Goal: Task Accomplishment & Management: Use online tool/utility

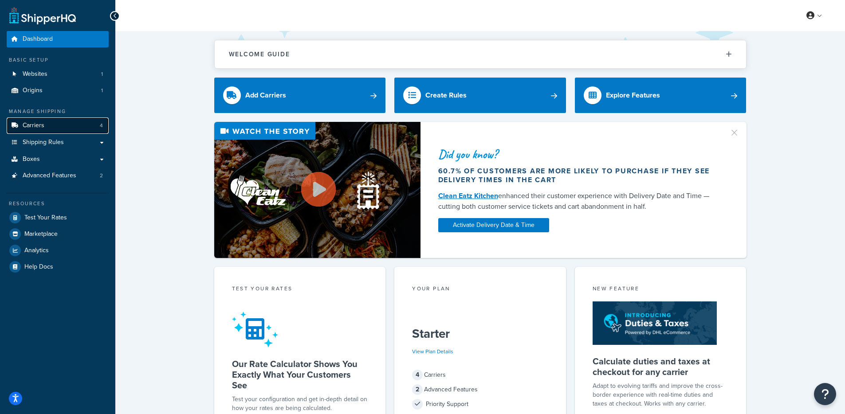
click at [56, 128] on link "Carriers 4" at bounding box center [58, 126] width 102 height 16
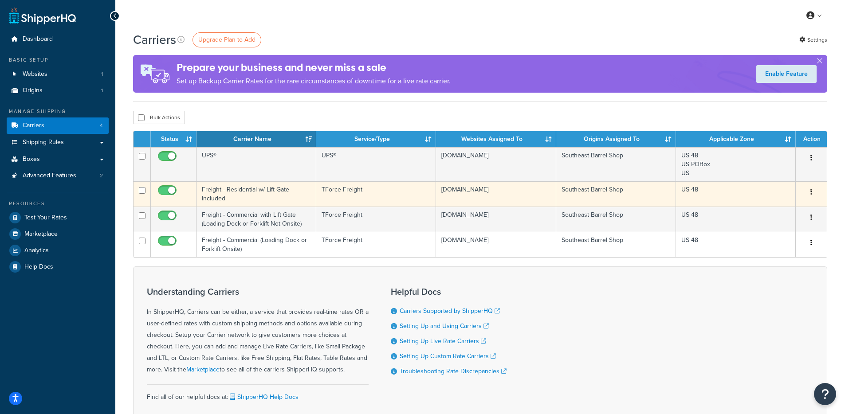
click at [260, 198] on td "Freight - Residential w/ Lift Gate Included" at bounding box center [257, 193] width 120 height 25
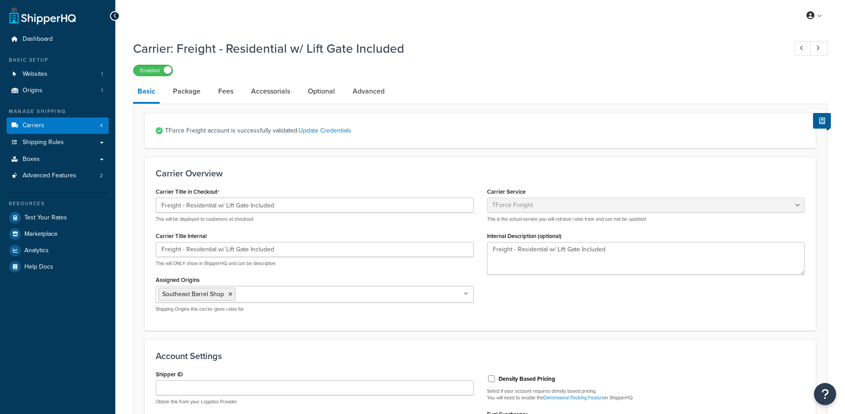
select select "tforceFreight"
click at [260, 92] on link "Accessorials" at bounding box center [271, 91] width 48 height 21
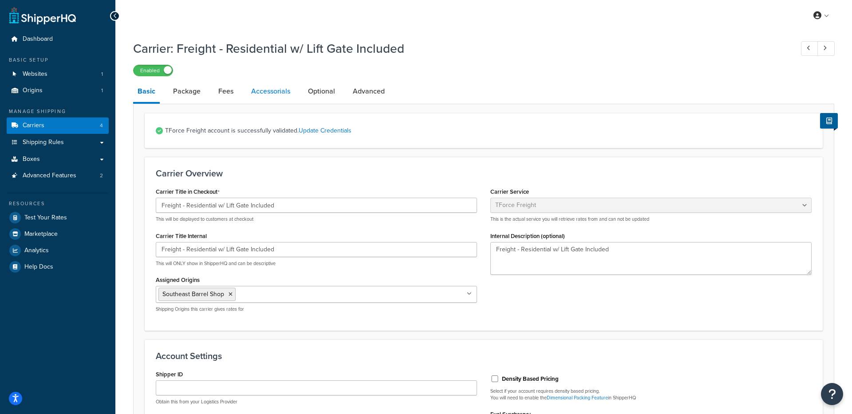
select select "residential"
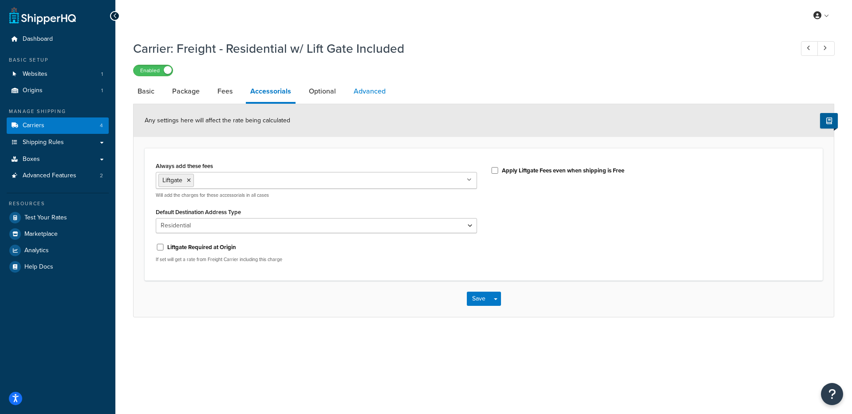
click at [364, 98] on link "Advanced" at bounding box center [369, 91] width 41 height 21
select select "false"
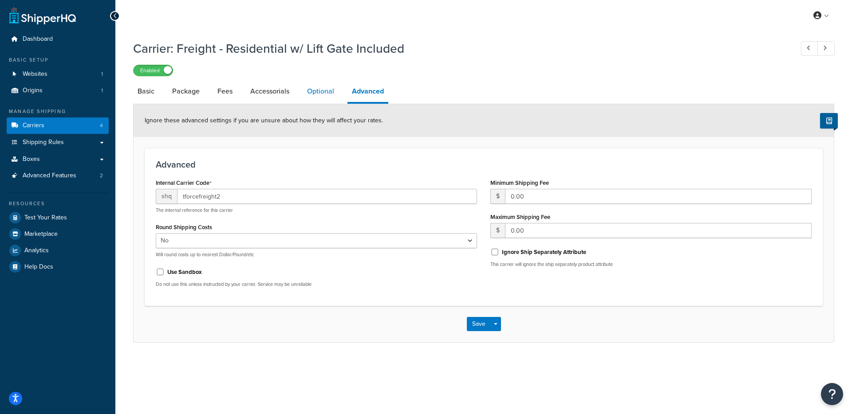
click at [310, 91] on link "Optional" at bounding box center [321, 91] width 36 height 21
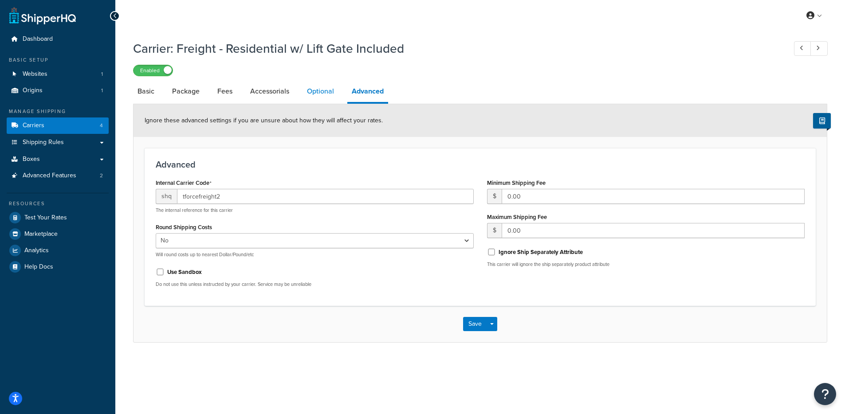
select select "125"
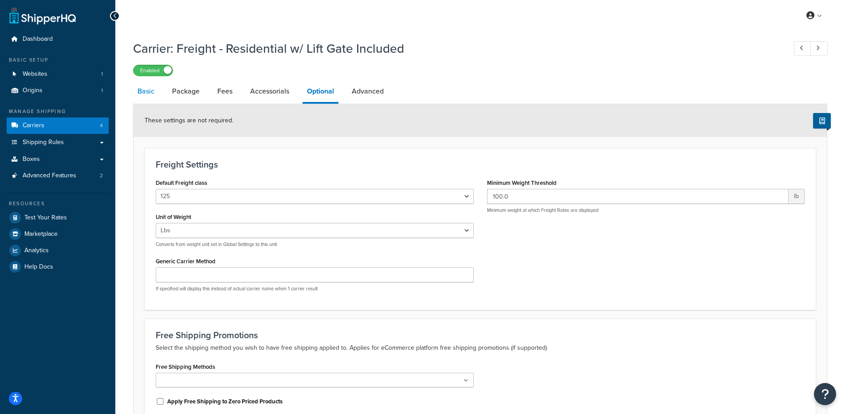
click at [148, 95] on link "Basic" at bounding box center [146, 91] width 26 height 21
select select "tforceFreight"
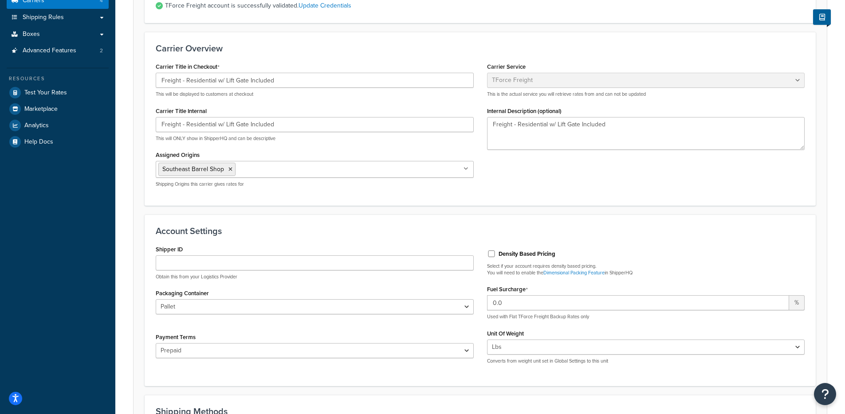
scroll to position [77, 0]
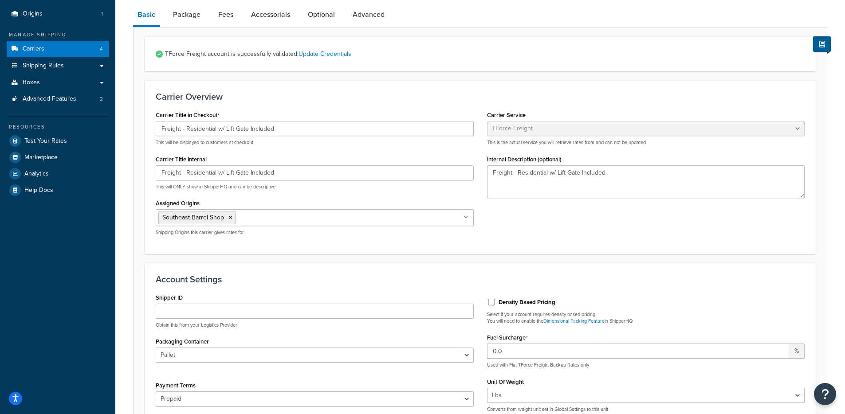
click at [525, 304] on label "Density Based Pricing" at bounding box center [527, 303] width 57 height 8
click at [496, 304] on input "Density Based Pricing" at bounding box center [491, 302] width 9 height 7
click at [525, 304] on label "Density Based Pricing" at bounding box center [527, 303] width 57 height 8
click at [496, 304] on input "Density Based Pricing" at bounding box center [491, 302] width 9 height 7
click at [525, 304] on label "Density Based Pricing" at bounding box center [527, 303] width 57 height 8
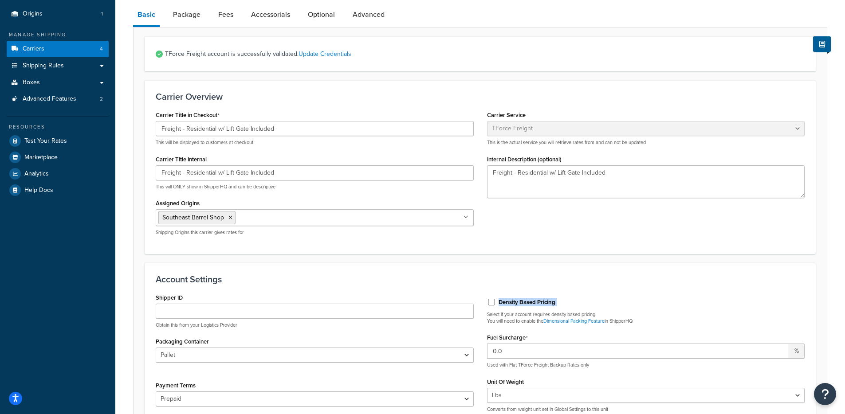
click at [496, 304] on input "Density Based Pricing" at bounding box center [491, 302] width 9 height 7
click at [578, 304] on div "Density Based Pricing" at bounding box center [646, 301] width 318 height 13
click at [504, 308] on div "Density Based Pricing" at bounding box center [646, 301] width 318 height 13
click at [501, 305] on label "Density Based Pricing" at bounding box center [527, 303] width 57 height 8
click at [496, 305] on input "Density Based Pricing" at bounding box center [491, 302] width 9 height 7
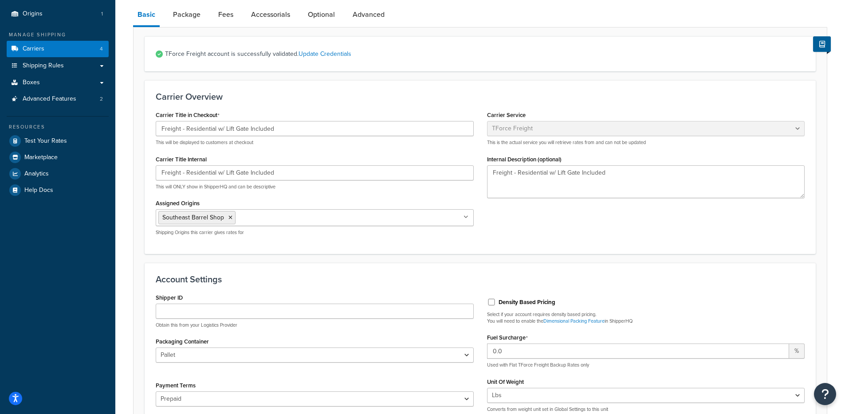
click at [501, 304] on label "Density Based Pricing" at bounding box center [527, 303] width 57 height 8
click at [496, 304] on input "Density Based Pricing" at bounding box center [491, 302] width 9 height 7
checkbox input "true"
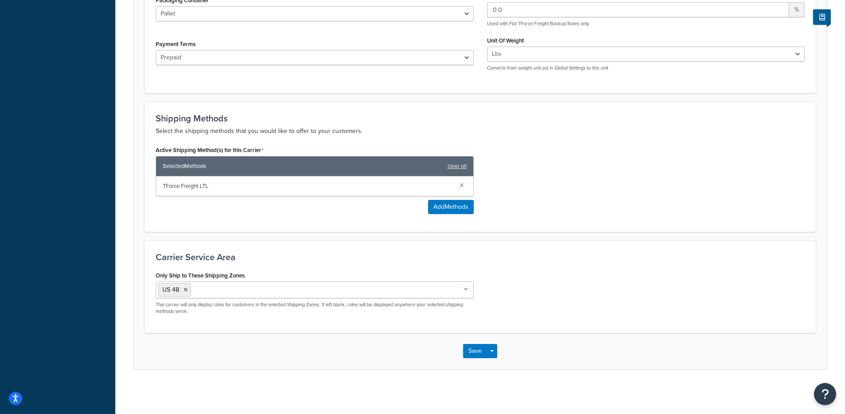
scroll to position [419, 0]
click at [498, 348] on div "Save Save Dropdown Save and Edit" at bounding box center [480, 351] width 693 height 36
click at [488, 356] on button "Save Dropdown" at bounding box center [492, 351] width 11 height 14
click at [505, 369] on button "Save and Edit" at bounding box center [495, 367] width 65 height 19
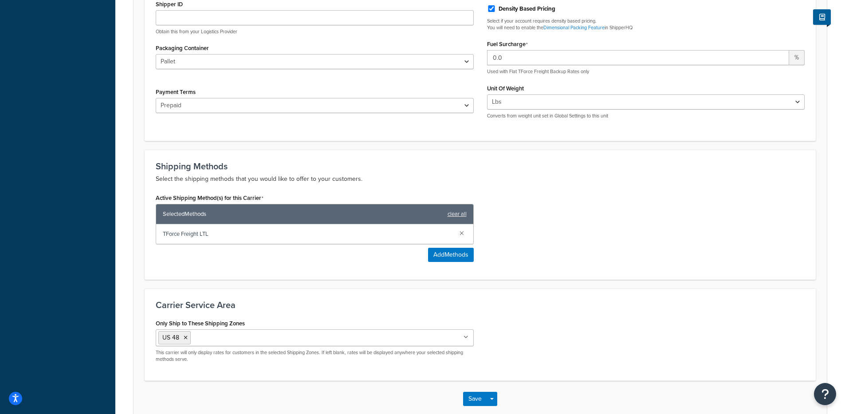
scroll to position [0, 0]
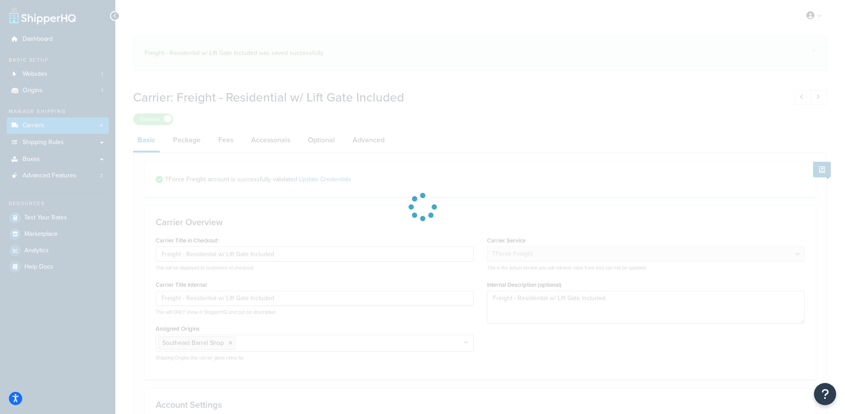
select select "tforceFreight"
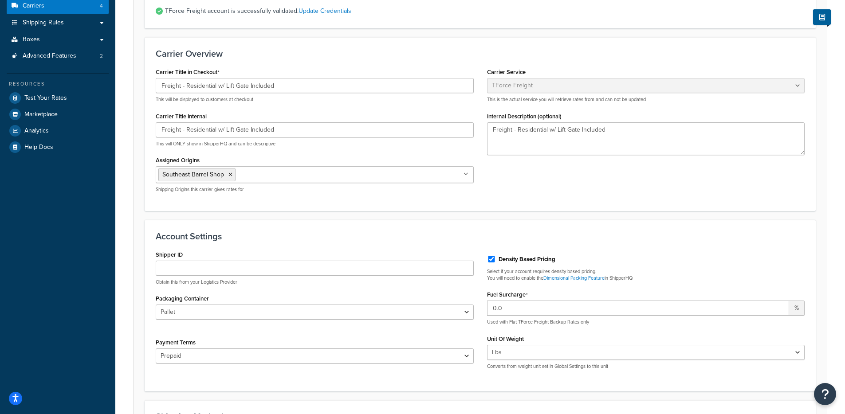
scroll to position [199, 0]
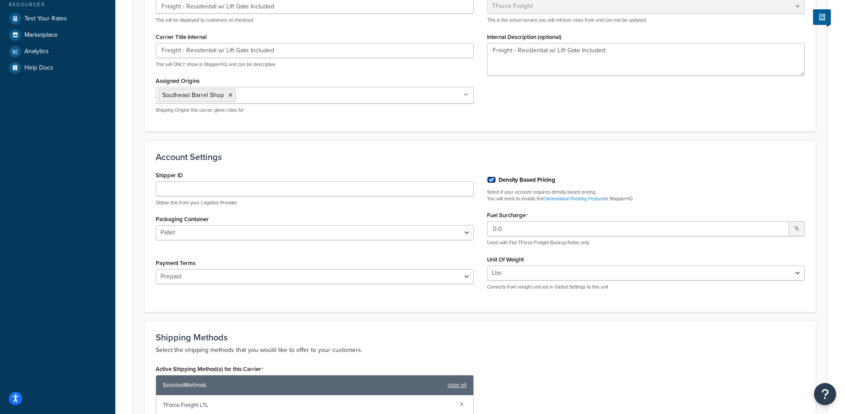
click at [493, 181] on input "Density Based Pricing" at bounding box center [491, 180] width 9 height 7
checkbox input "false"
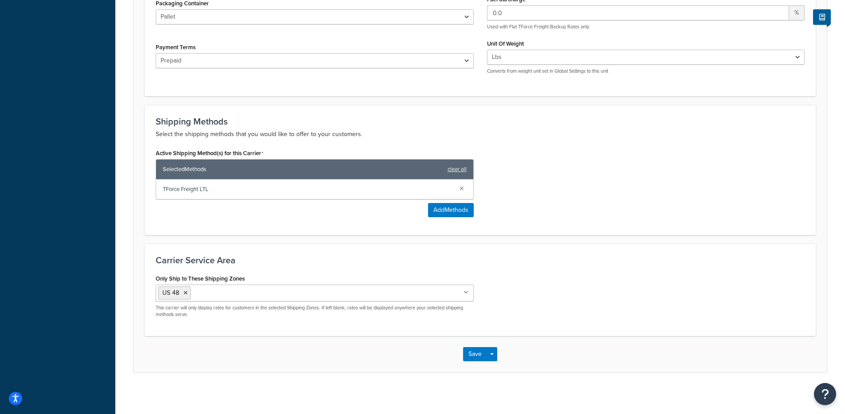
scroll to position [419, 0]
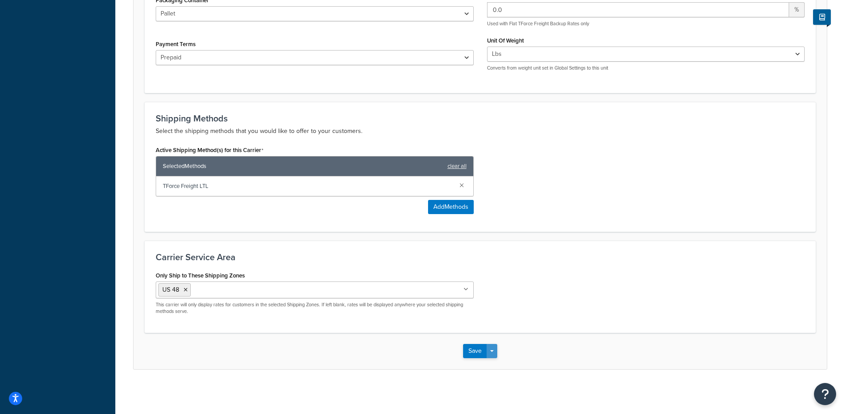
click at [490, 350] on span "button" at bounding box center [492, 351] width 4 height 2
click at [499, 367] on button "Save and Edit" at bounding box center [495, 367] width 65 height 19
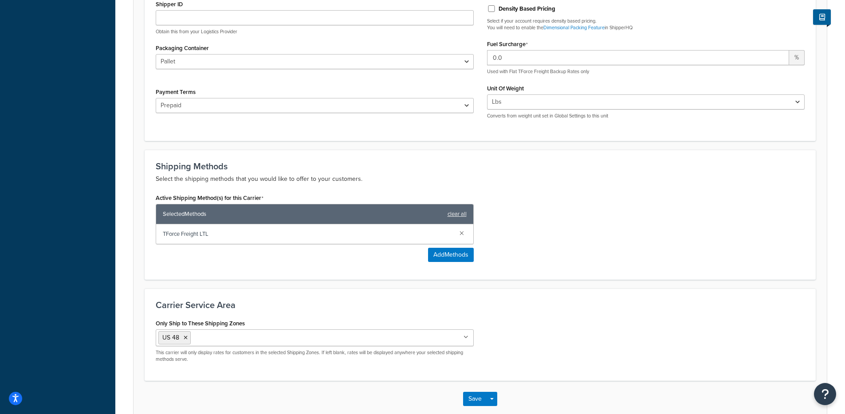
scroll to position [0, 0]
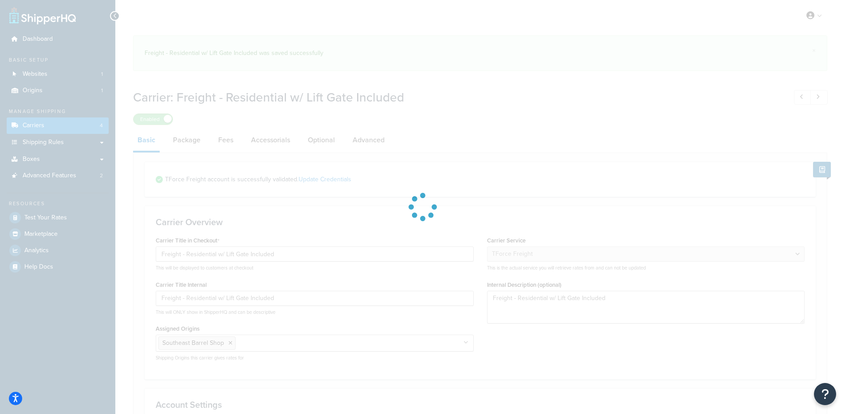
select select "tforceFreight"
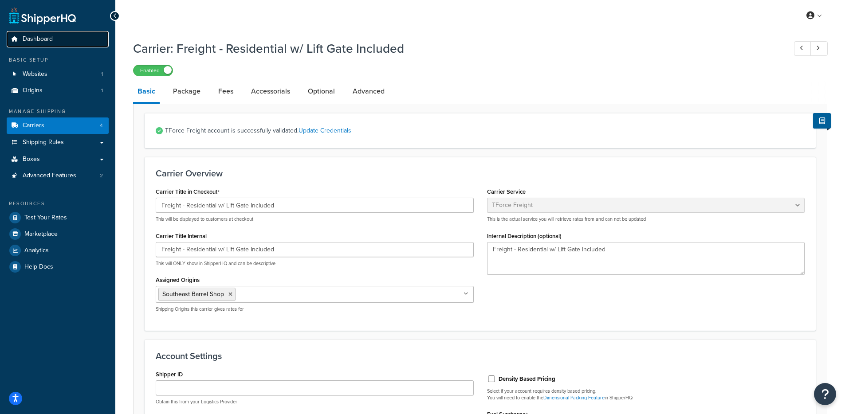
click at [41, 31] on link "Dashboard" at bounding box center [58, 39] width 102 height 16
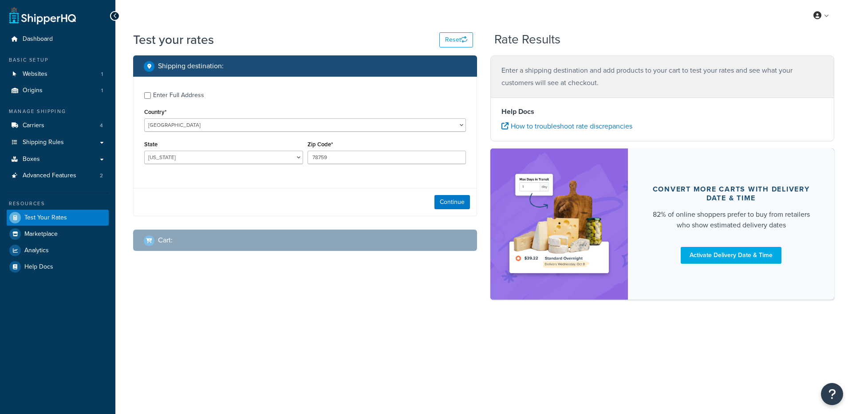
select select "TX"
click at [180, 93] on div "Enter Full Address" at bounding box center [178, 95] width 51 height 12
click at [151, 93] on input "Enter Full Address" at bounding box center [147, 95] width 7 height 7
checkbox input "true"
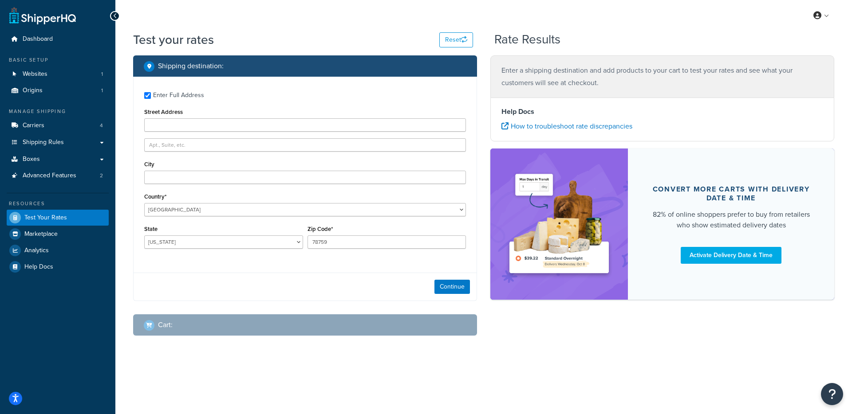
click at [163, 118] on div "Street Address" at bounding box center [305, 119] width 322 height 26
click at [163, 120] on input "Street Address" at bounding box center [305, 124] width 322 height 13
type input "9600 Great Hills Trail ste 350W"
type input "Austin"
click at [465, 291] on button "Continue" at bounding box center [451, 287] width 35 height 14
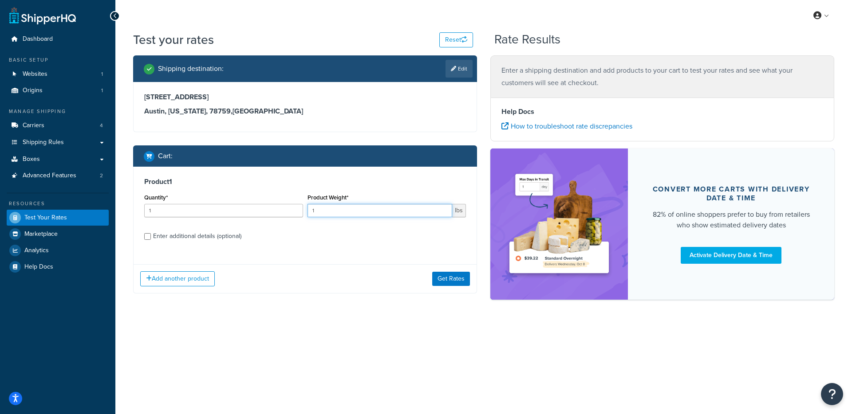
click at [341, 210] on input "1" at bounding box center [379, 210] width 145 height 13
type input "150"
click at [447, 286] on button "Get Rates" at bounding box center [451, 279] width 38 height 14
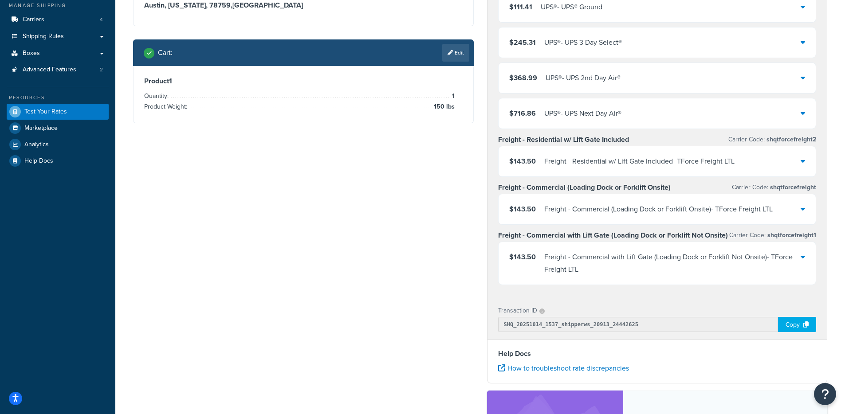
scroll to position [107, 0]
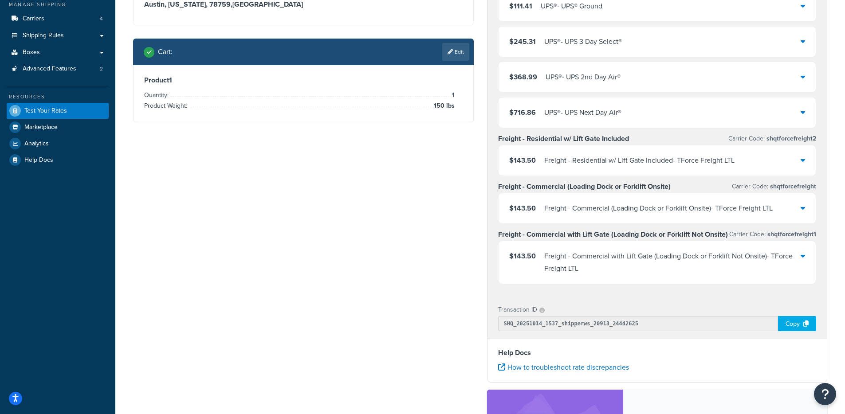
click at [611, 155] on div "Freight - Residential w/ Lift Gate Included - TForce Freight LTL" at bounding box center [639, 160] width 190 height 12
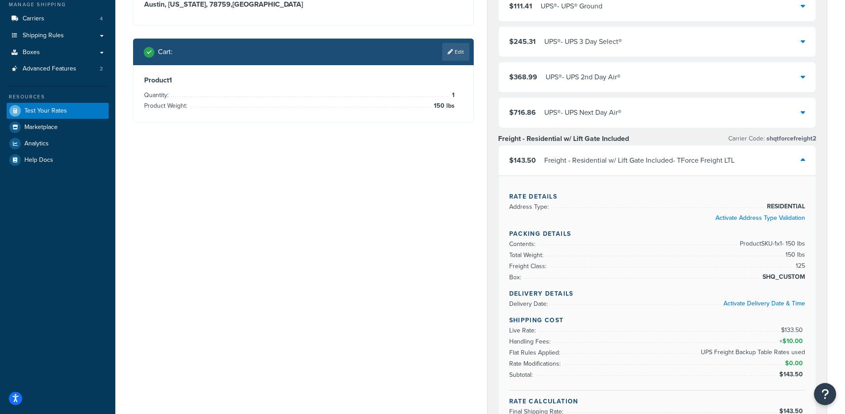
click at [611, 155] on div "Freight - Residential w/ Lift Gate Included - TForce Freight LTL" at bounding box center [639, 160] width 190 height 12
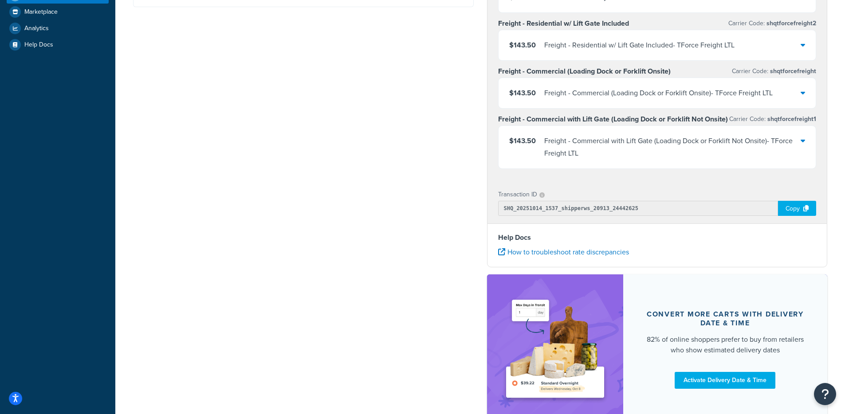
scroll to position [276, 0]
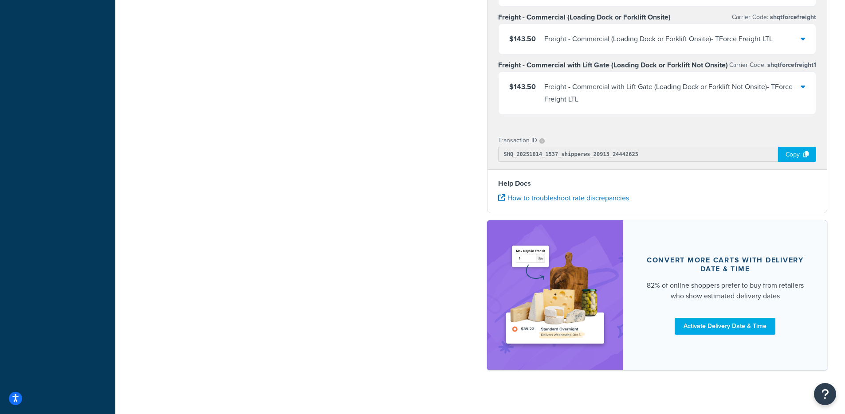
click at [788, 148] on div "Copy" at bounding box center [797, 154] width 38 height 15
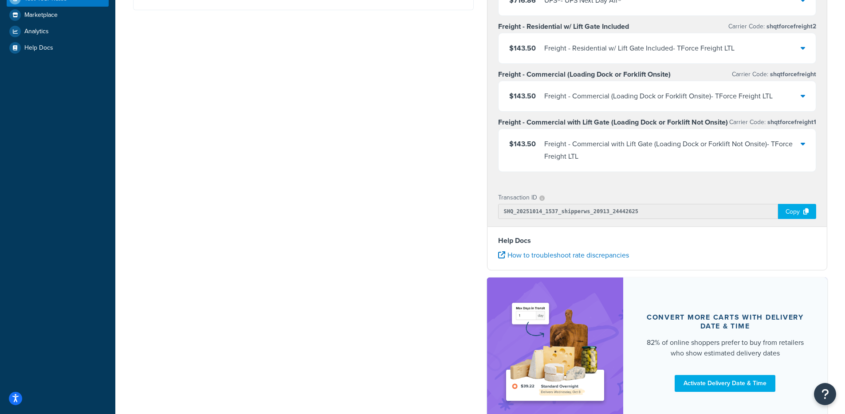
scroll to position [219, 0]
click at [640, 88] on div "$143.50 Freight - Commercial (Loading Dock or Forklift Onsite) - TForce Freight…" at bounding box center [658, 97] width 318 height 30
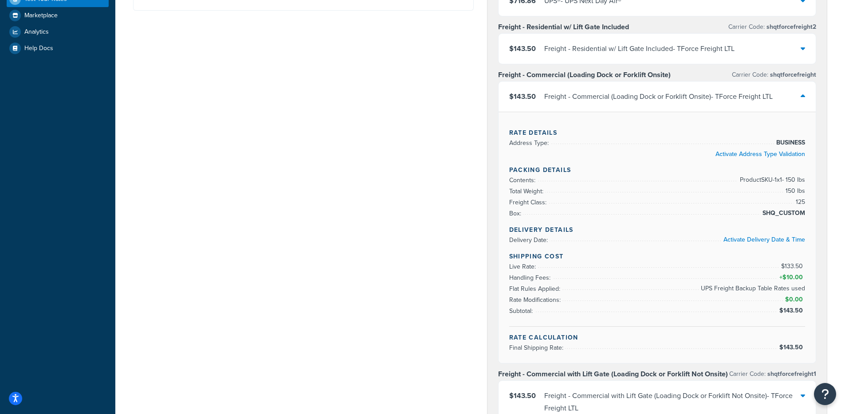
click at [637, 93] on div "Freight - Commercial (Loading Dock or Forklift Onsite) - TForce Freight LTL" at bounding box center [658, 96] width 228 height 12
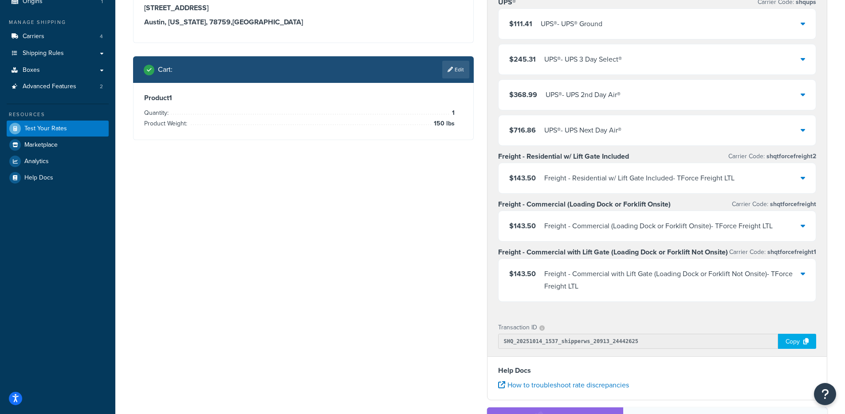
scroll to position [88, 0]
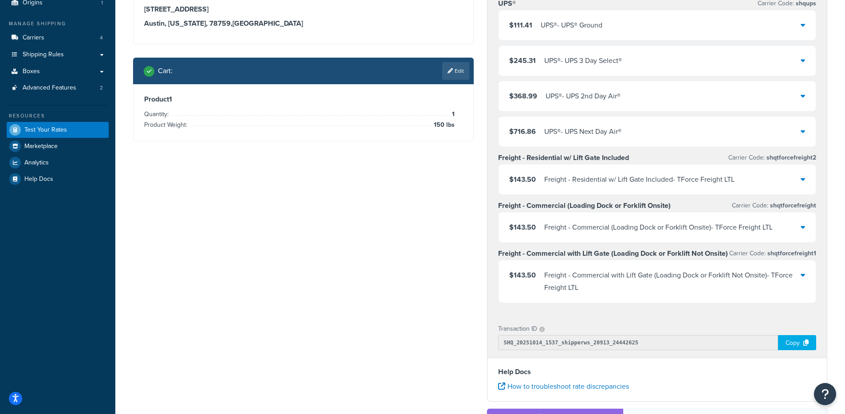
click at [470, 64] on div "Cart : Edit" at bounding box center [303, 71] width 341 height 27
click at [458, 74] on link "Edit" at bounding box center [455, 71] width 27 height 18
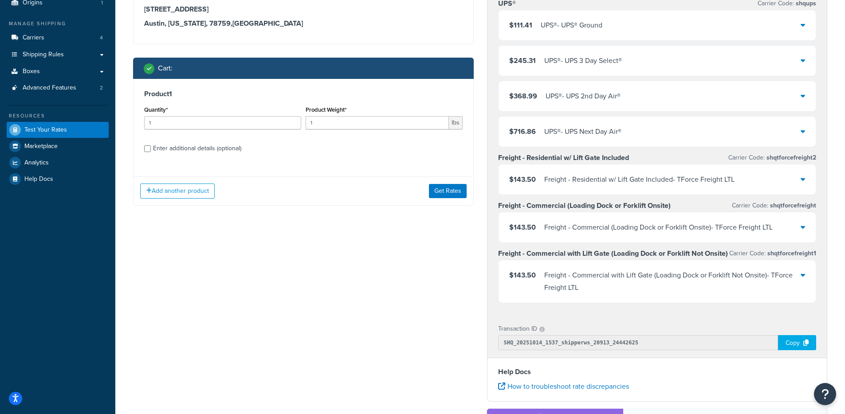
click at [159, 152] on div "Enter additional details (optional)" at bounding box center [197, 148] width 88 height 12
click at [151, 152] on input "Enter additional details (optional)" at bounding box center [147, 149] width 7 height 7
checkbox input "true"
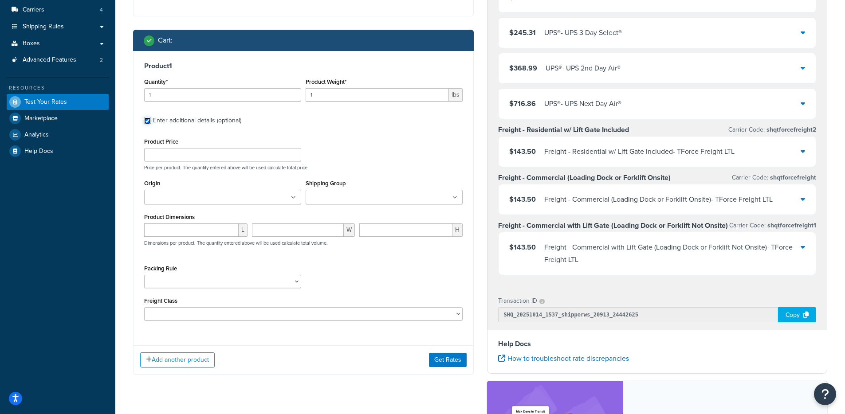
scroll to position [242, 0]
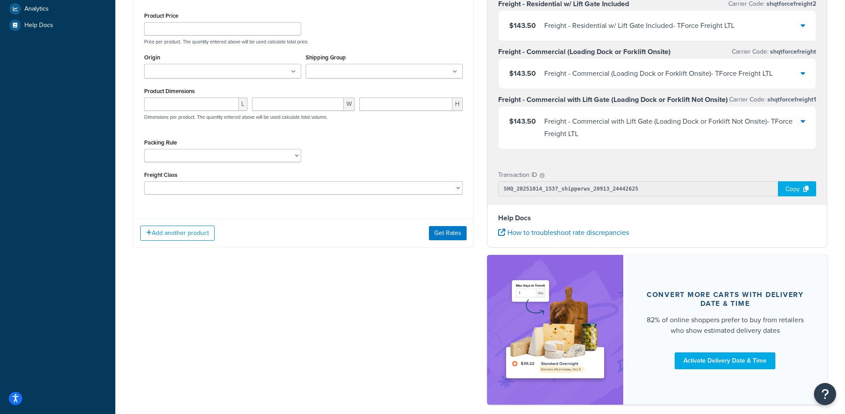
click at [205, 117] on p "Dimensions per product. The quantity entered above will be used calculate total…" at bounding box center [235, 117] width 186 height 6
click at [206, 114] on div "L W H Dimensions per product. The quantity entered above will be used calculate…" at bounding box center [303, 114] width 323 height 32
click at [208, 109] on input "number" at bounding box center [191, 104] width 94 height 13
type input "10"
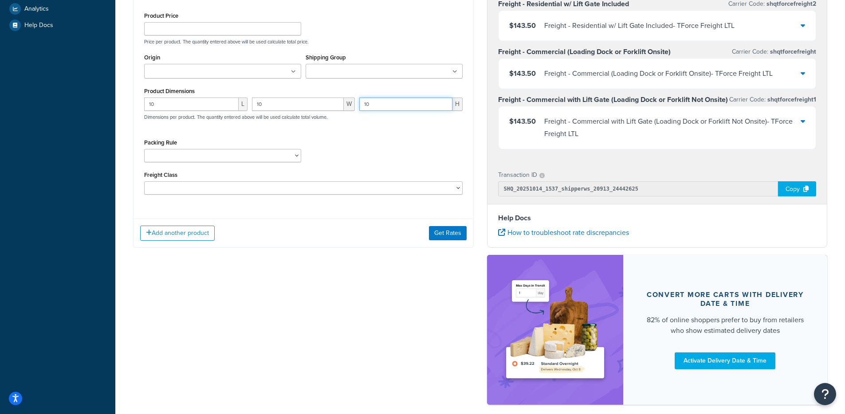
type input "10"
click at [452, 246] on div "Add another product Get Rates" at bounding box center [304, 233] width 340 height 29
click at [457, 231] on button "Get Rates" at bounding box center [448, 233] width 38 height 14
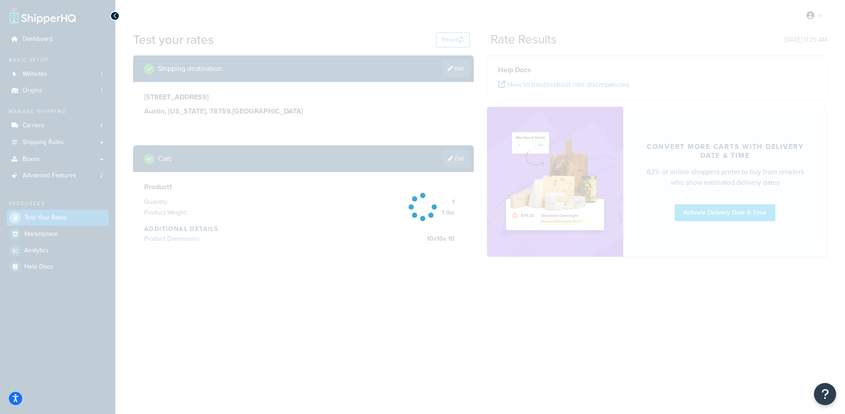
scroll to position [0, 0]
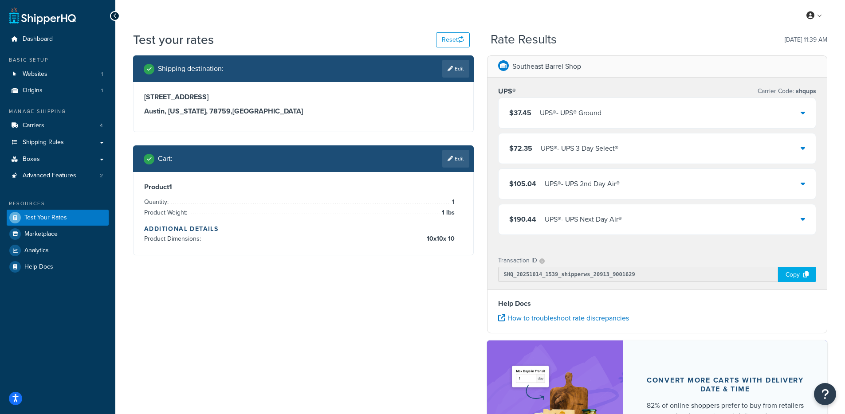
click at [583, 187] on div "UPS® - UPS 2nd Day Air®" at bounding box center [582, 184] width 75 height 12
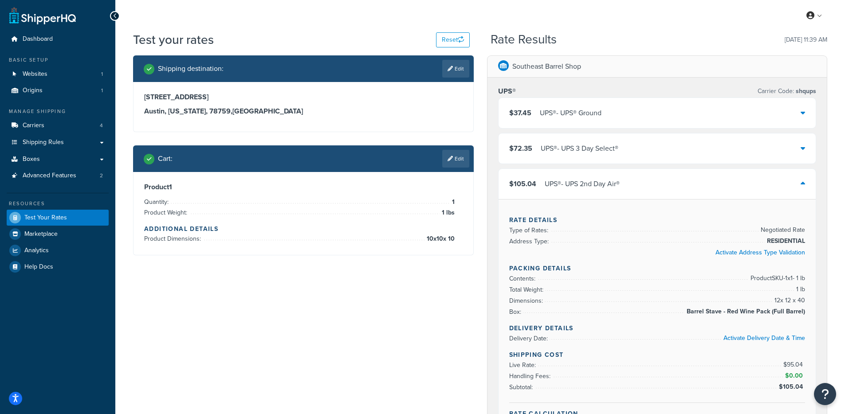
click at [580, 190] on div "$105.04 UPS® - UPS 2nd Day Air®" at bounding box center [658, 184] width 318 height 30
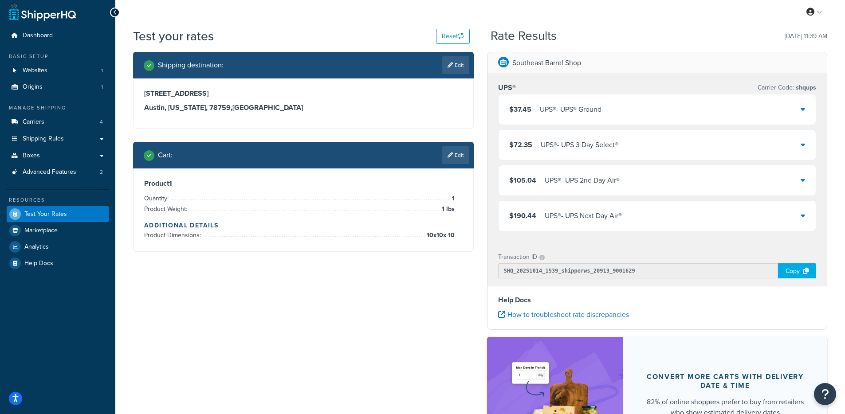
scroll to position [5, 0]
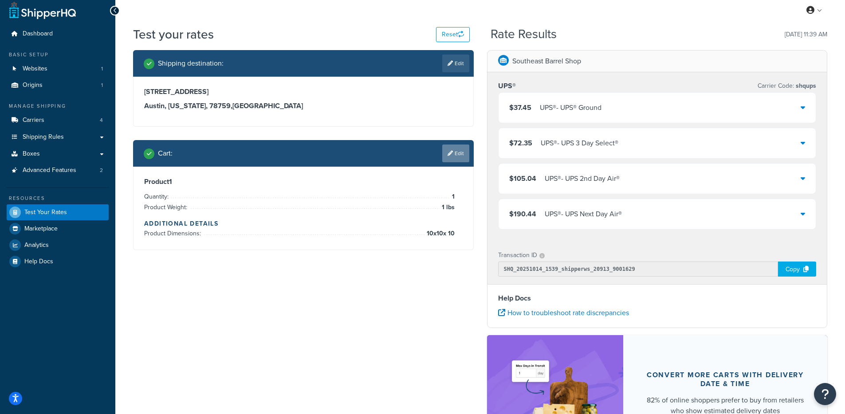
click at [458, 155] on link "Edit" at bounding box center [455, 154] width 27 height 18
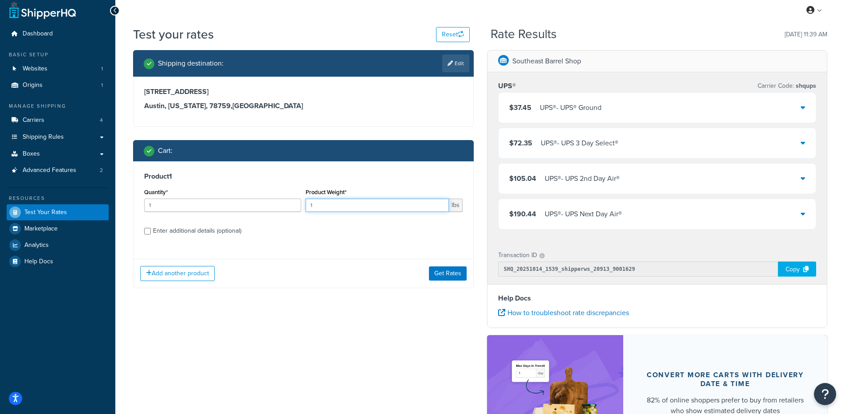
click at [345, 207] on input "1" at bounding box center [377, 205] width 143 height 13
type input "150"
click at [448, 270] on button "Get Rates" at bounding box center [448, 274] width 38 height 14
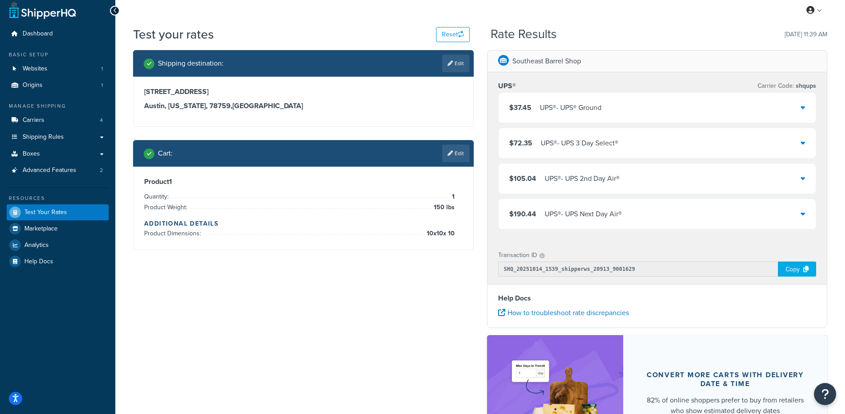
scroll to position [0, 0]
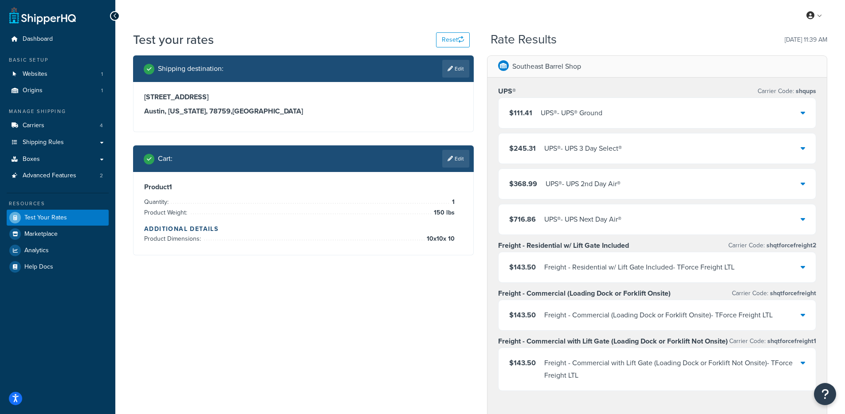
click at [616, 315] on div "Freight - Commercial (Loading Dock or Forklift Onsite) - TForce Freight LTL" at bounding box center [658, 315] width 228 height 12
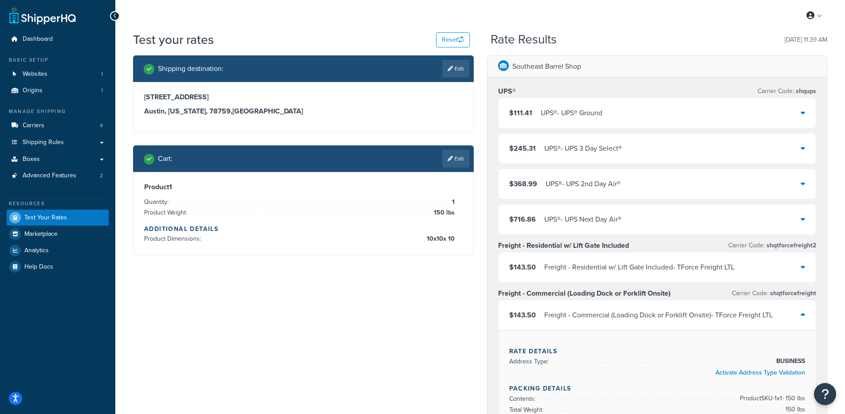
scroll to position [212, 0]
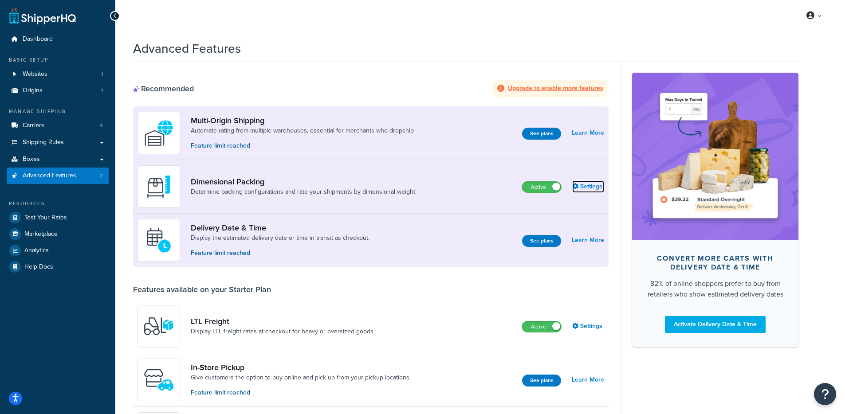
click at [597, 188] on link "Settings" at bounding box center [588, 187] width 32 height 12
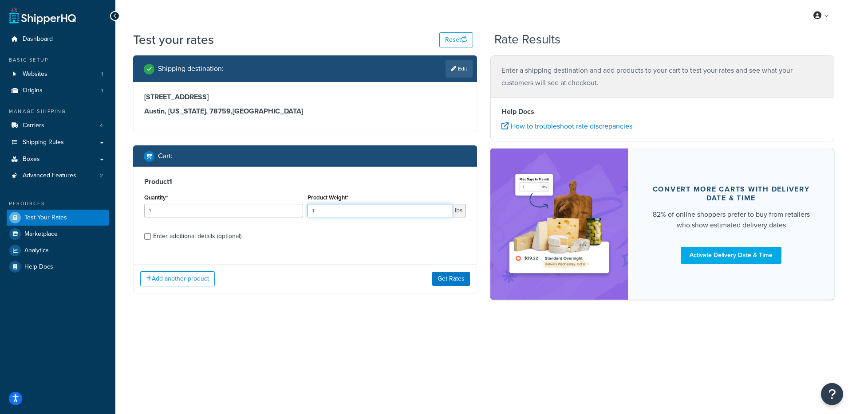
click at [361, 213] on input "1" at bounding box center [379, 210] width 145 height 13
type input "150"
click at [452, 274] on button "Get Rates" at bounding box center [451, 279] width 38 height 14
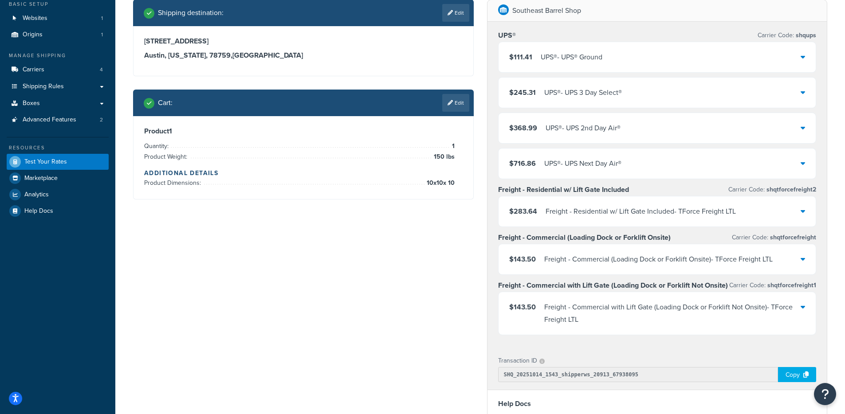
scroll to position [60, 0]
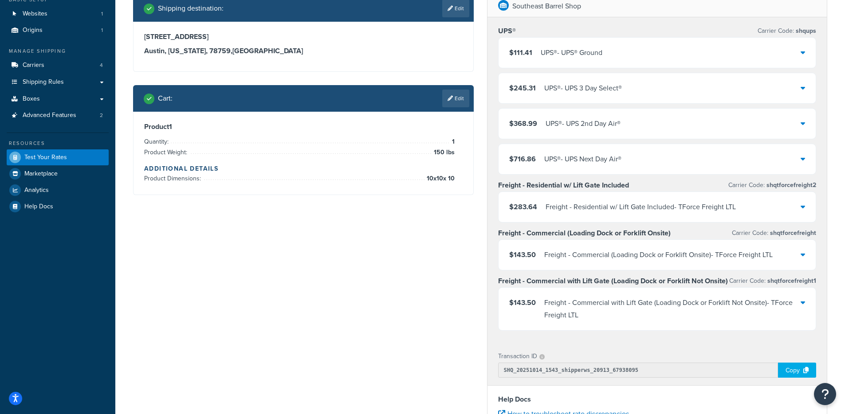
click at [634, 212] on div "Freight - Residential w/ Lift Gate Included - TForce Freight LTL" at bounding box center [641, 207] width 190 height 12
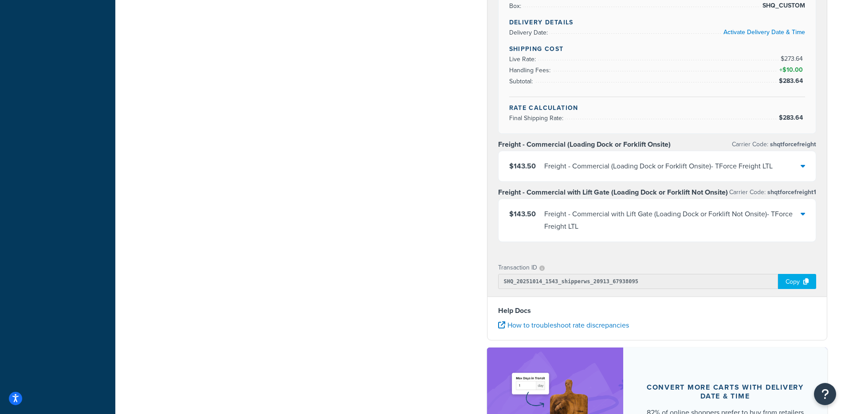
scroll to position [526, 0]
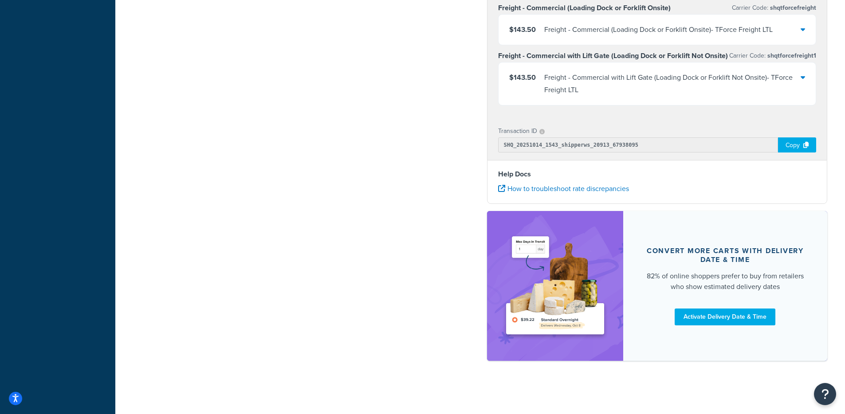
click at [796, 147] on div "Copy" at bounding box center [797, 145] width 38 height 15
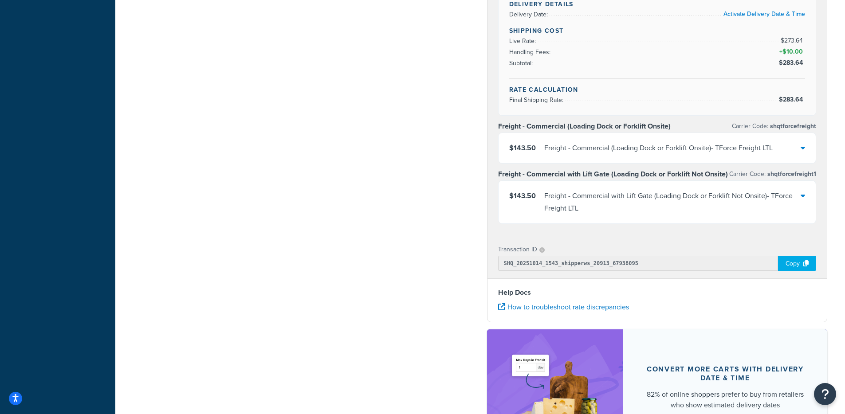
scroll to position [373, 0]
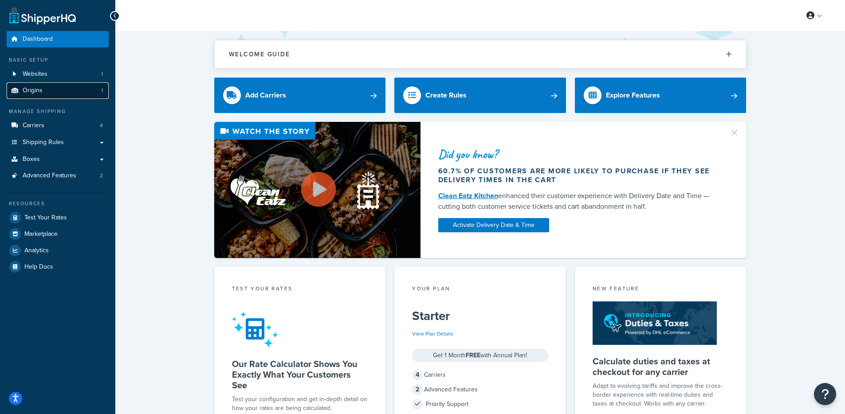
click at [35, 87] on span "Origins" at bounding box center [33, 91] width 20 height 8
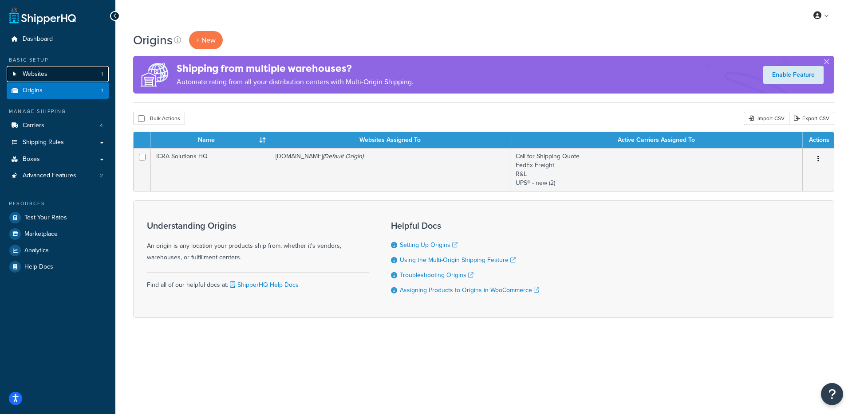
click at [50, 77] on link "Websites 1" at bounding box center [58, 74] width 102 height 16
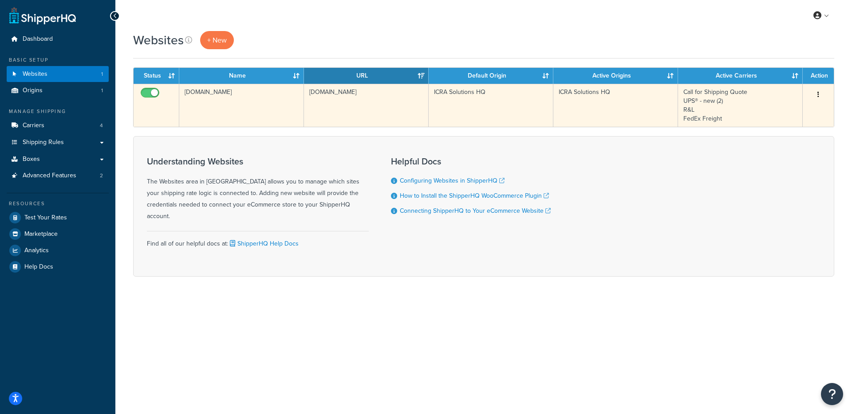
click at [401, 120] on td "[DOMAIN_NAME]" at bounding box center [366, 105] width 125 height 43
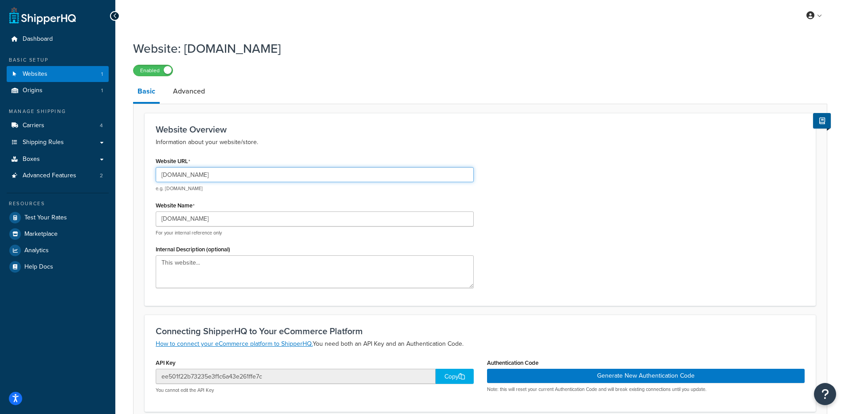
click at [216, 177] on input "[DOMAIN_NAME]" at bounding box center [315, 174] width 318 height 15
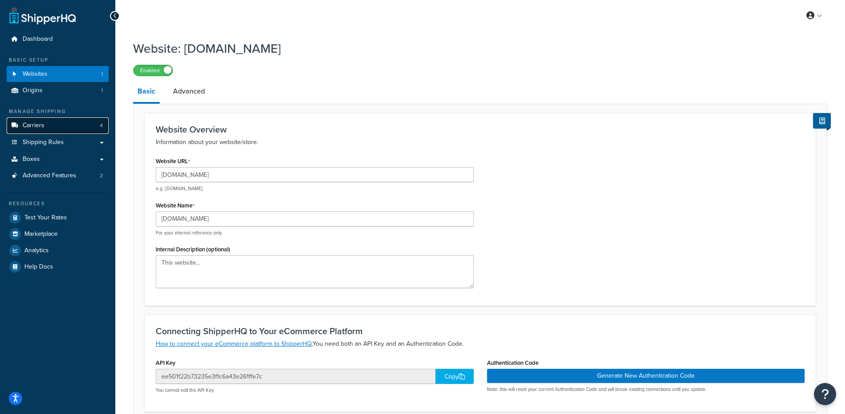
click at [47, 121] on link "Carriers 4" at bounding box center [58, 126] width 102 height 16
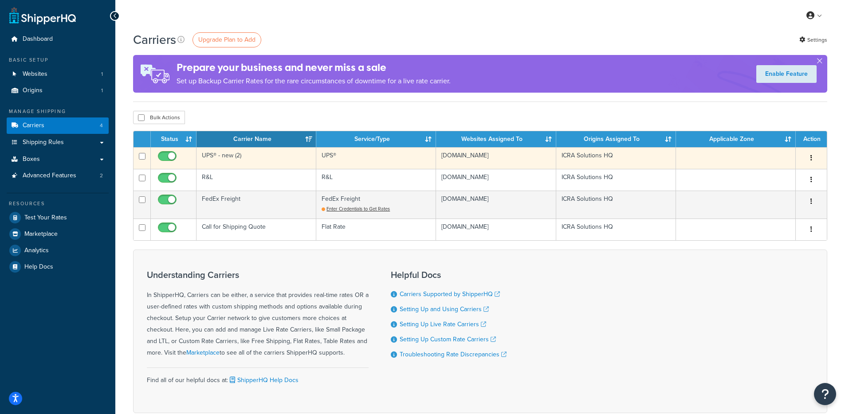
click at [247, 158] on td "UPS® - new (2)" at bounding box center [257, 158] width 120 height 22
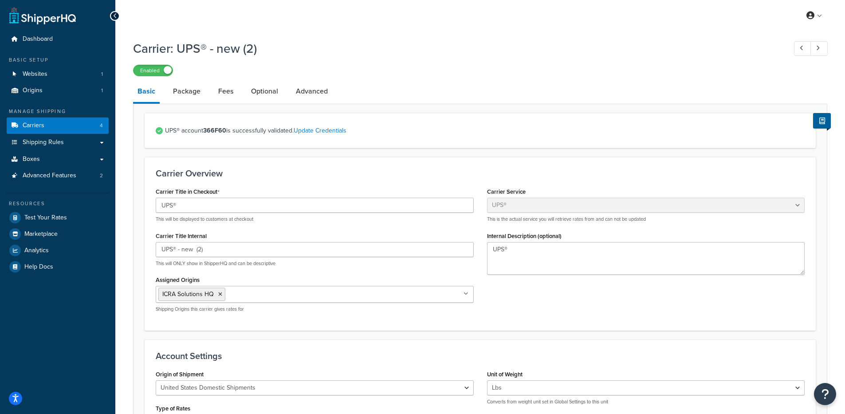
select select "ups"
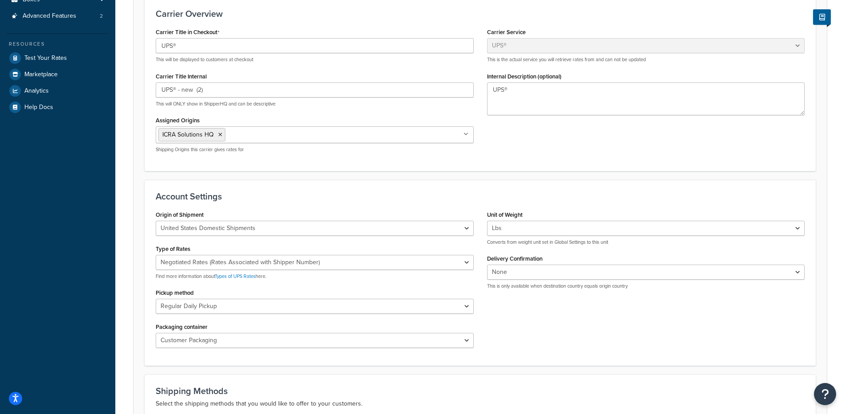
scroll to position [159, 0]
click at [73, 55] on link "Test Your Rates" at bounding box center [58, 59] width 102 height 16
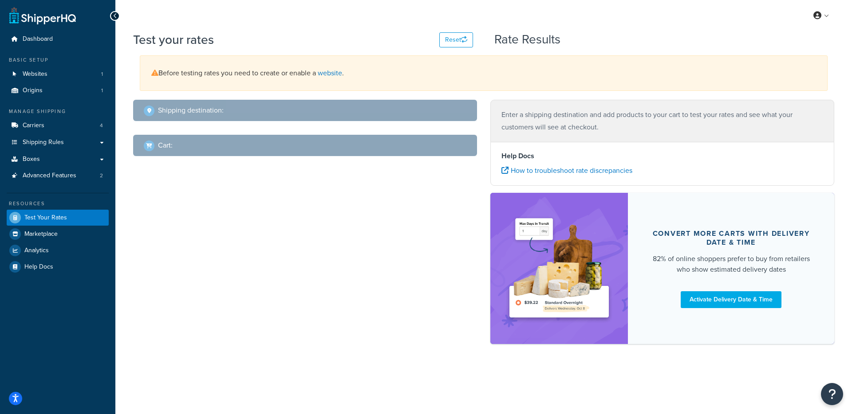
select select "TX"
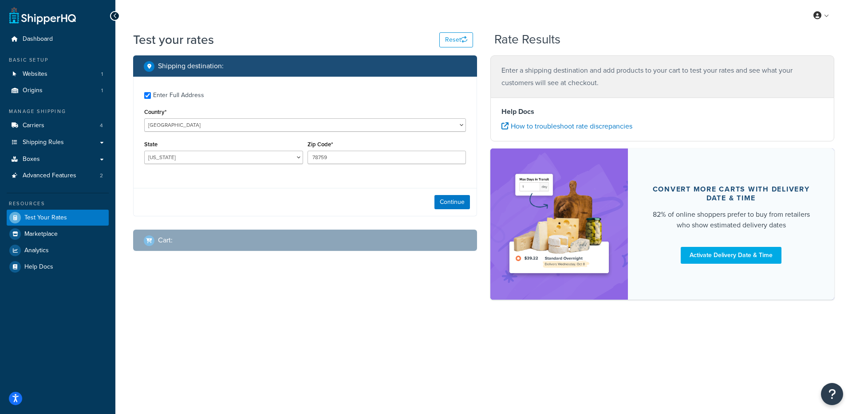
checkbox input "true"
type input "35211"
select select "AL"
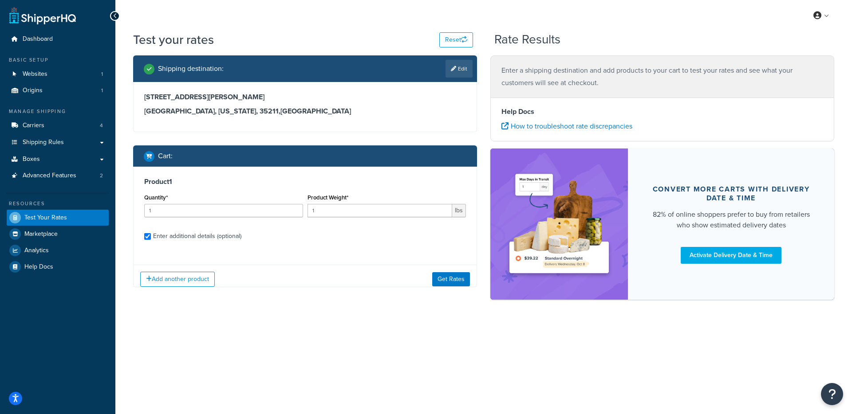
checkbox input "true"
type input "44"
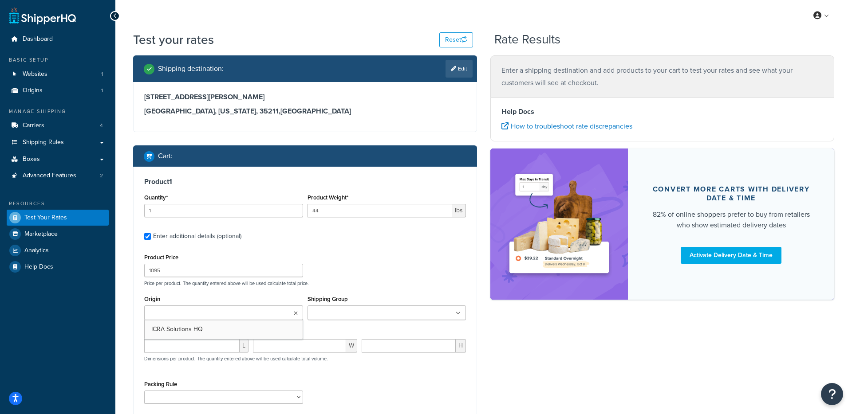
scroll to position [84, 0]
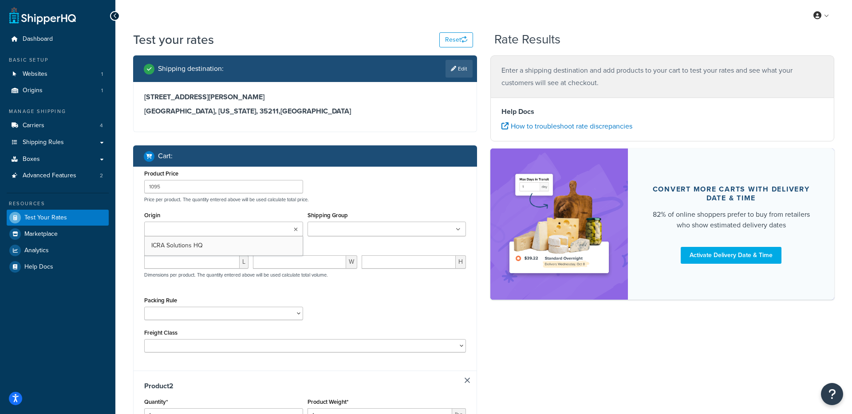
type input "2"
type input "63.95"
type input "12"
type input "285"
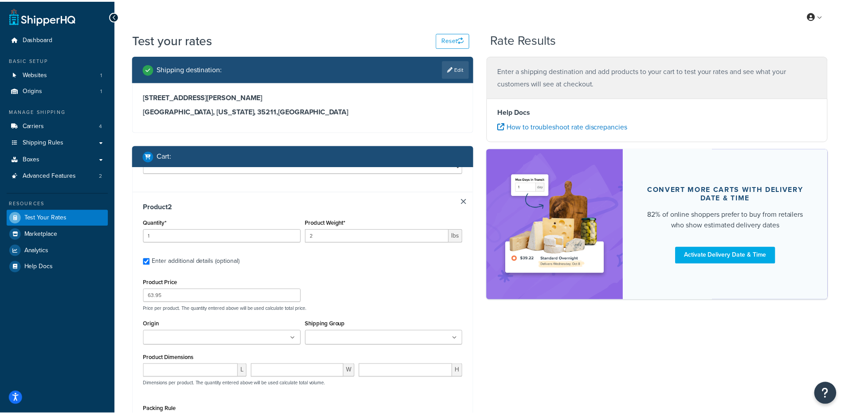
scroll to position [235, 0]
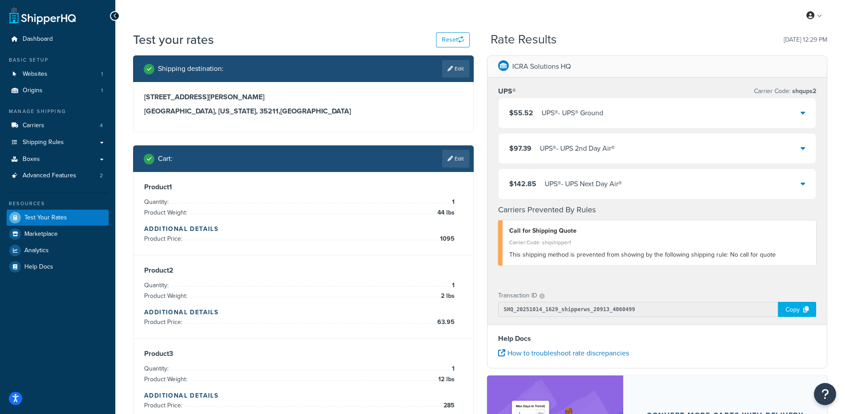
click at [647, 119] on div "$55.52 UPS® - UPS® Ground" at bounding box center [658, 113] width 318 height 30
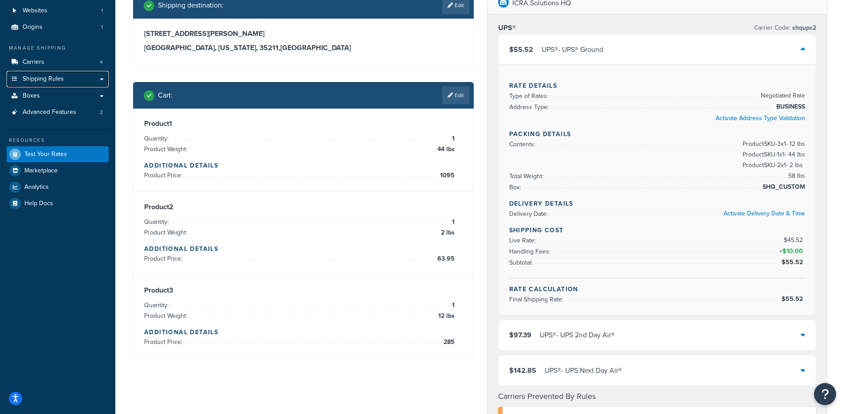
scroll to position [65, 0]
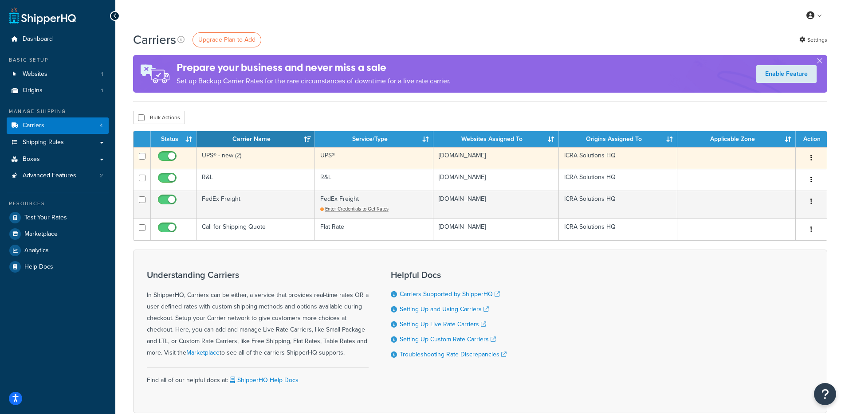
click at [249, 155] on td "UPS® - new (2)" at bounding box center [256, 158] width 118 height 22
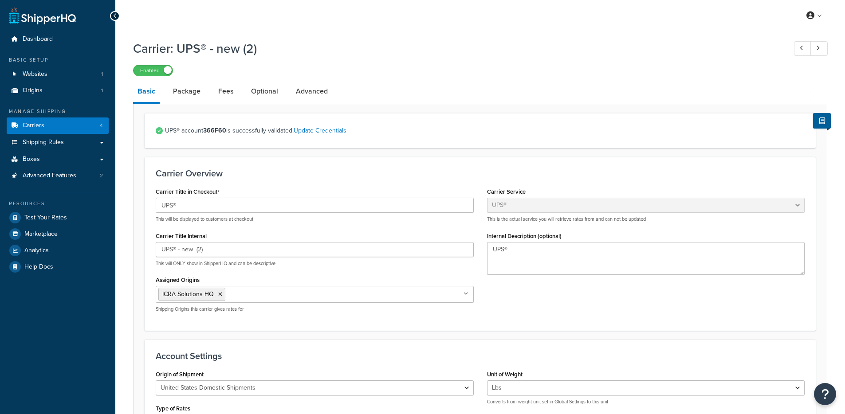
select select "ups"
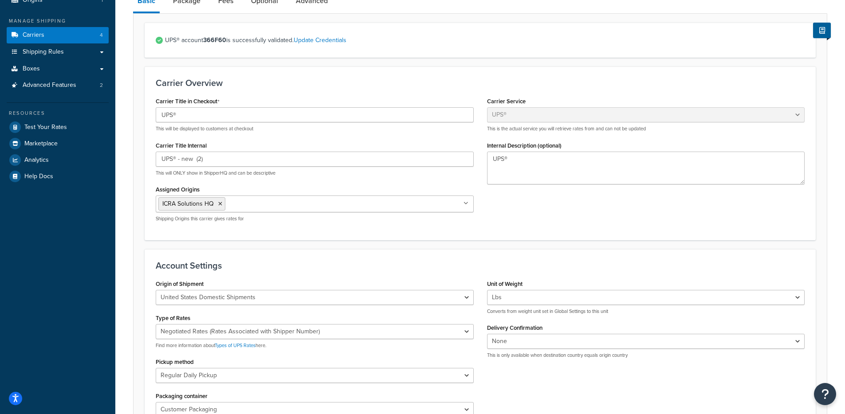
scroll to position [299, 0]
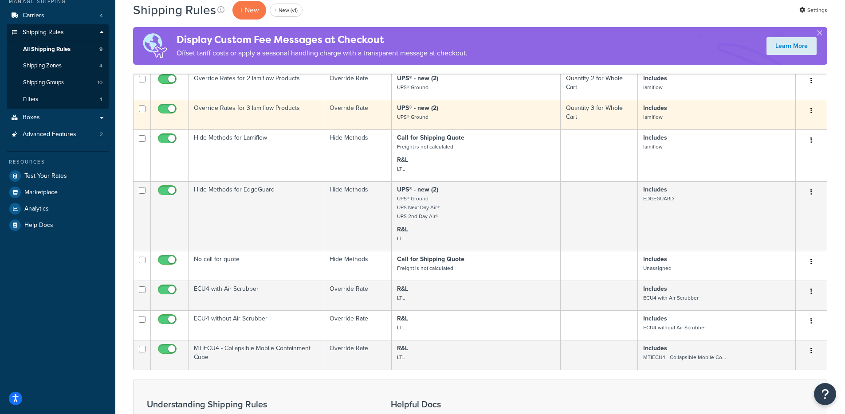
scroll to position [120, 0]
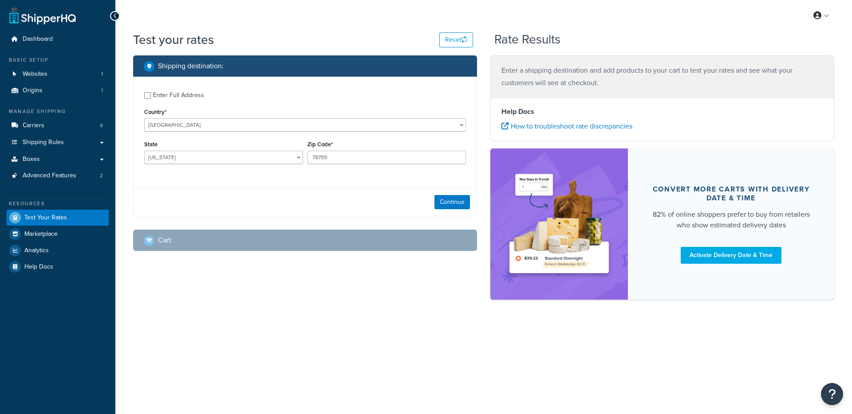
select select "[GEOGRAPHIC_DATA]"
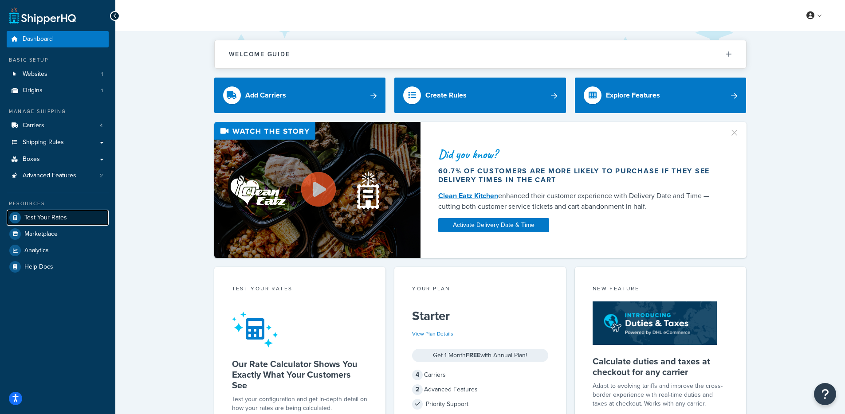
click at [60, 216] on span "Test Your Rates" at bounding box center [45, 218] width 43 height 8
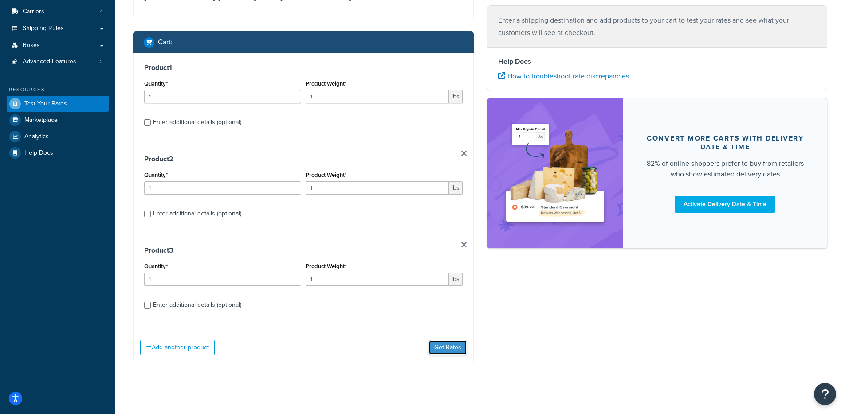
click at [446, 346] on button "Get Rates" at bounding box center [448, 348] width 38 height 14
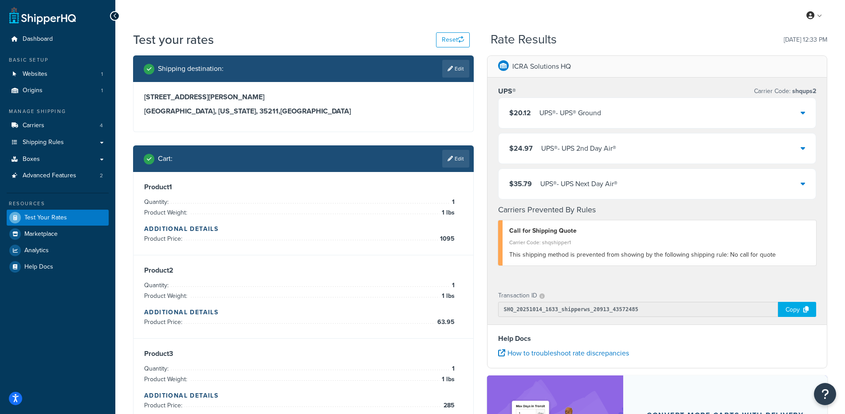
select select "[GEOGRAPHIC_DATA]"
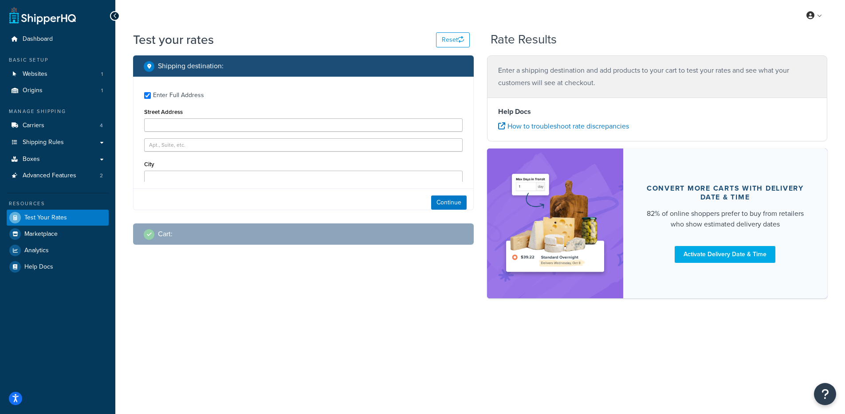
type input "[STREET_ADDRESS][PERSON_NAME]"
type input "[GEOGRAPHIC_DATA]"
type input "35211"
select select "AL"
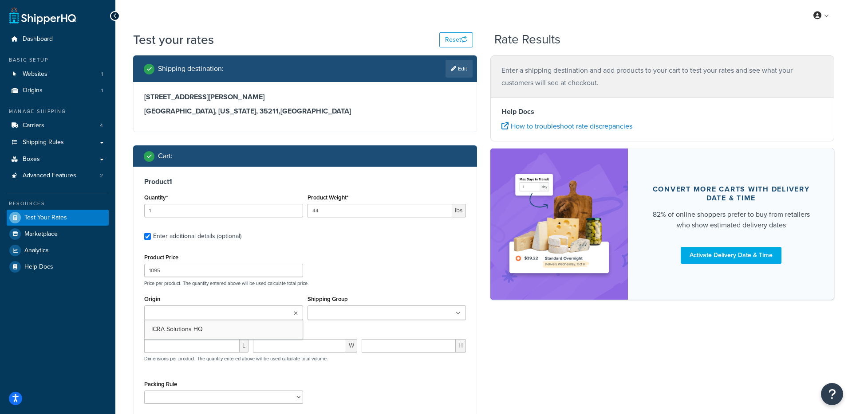
scroll to position [84, 0]
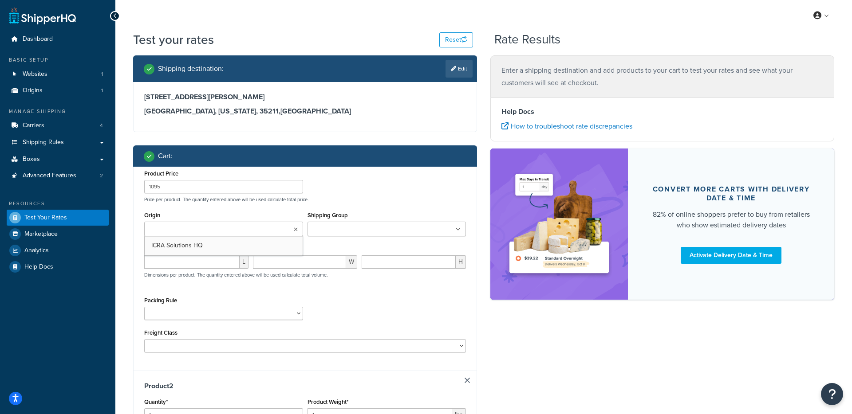
type input "2"
type input "63.95"
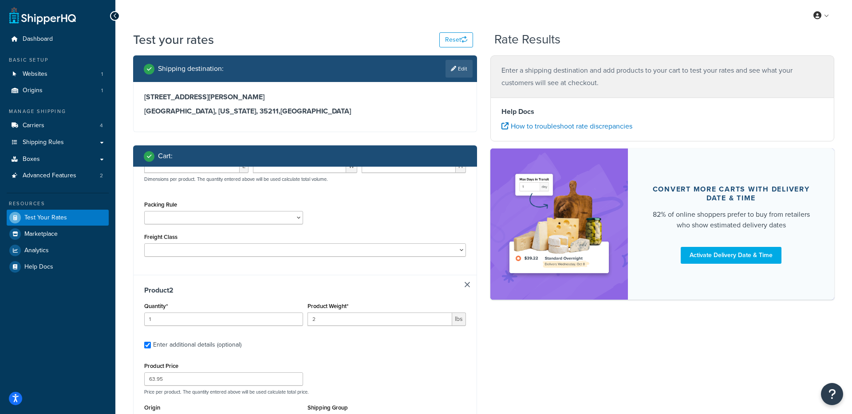
type input "12"
type input "285"
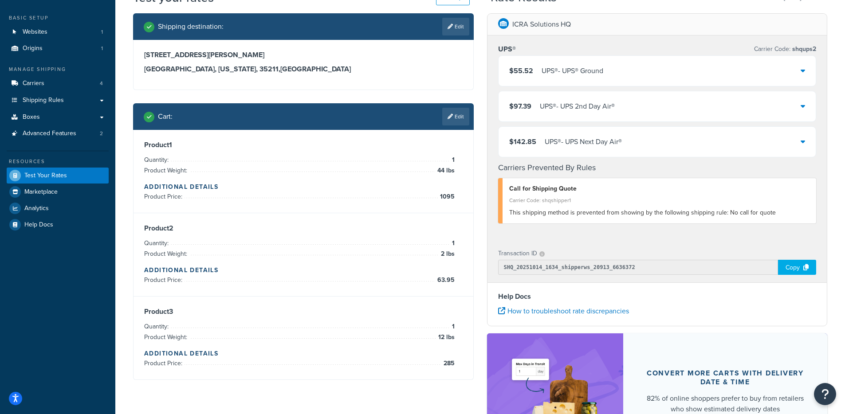
scroll to position [51, 0]
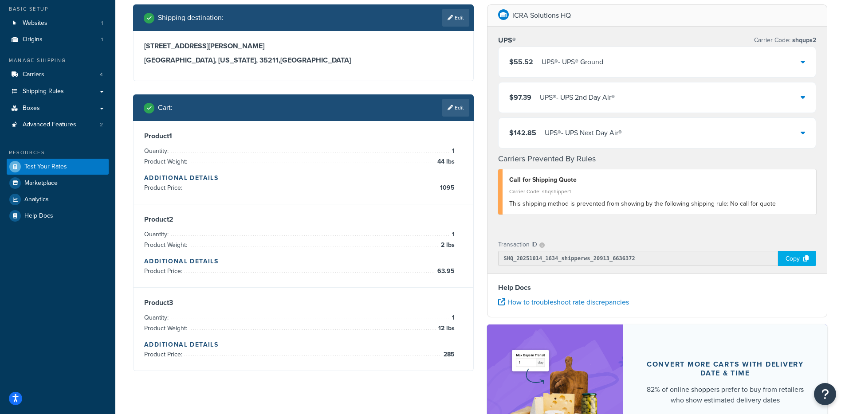
select select "TX"
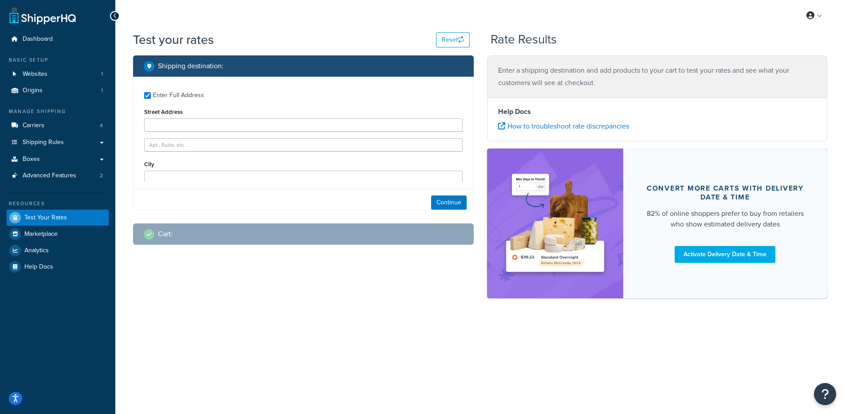
type input "2653 Ruffner Road"
type input "[GEOGRAPHIC_DATA]"
type input "35210"
select select "AL"
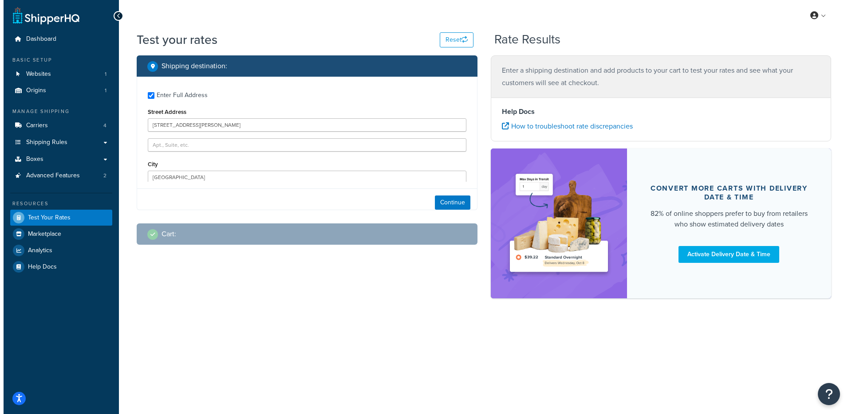
scroll to position [0, 0]
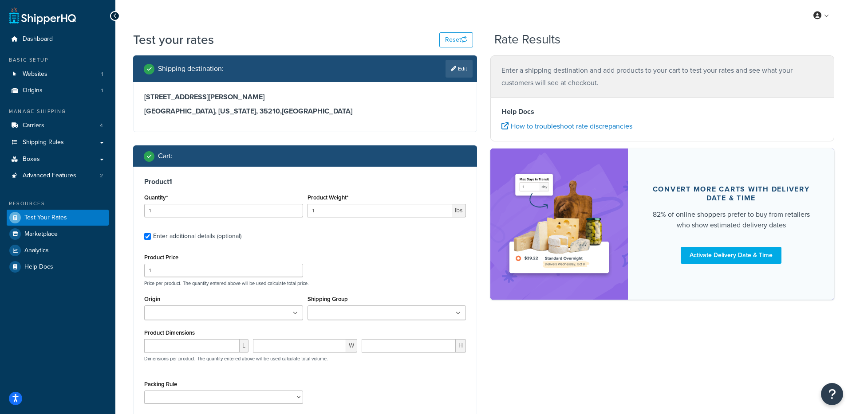
type input "2"
type input "63.95"
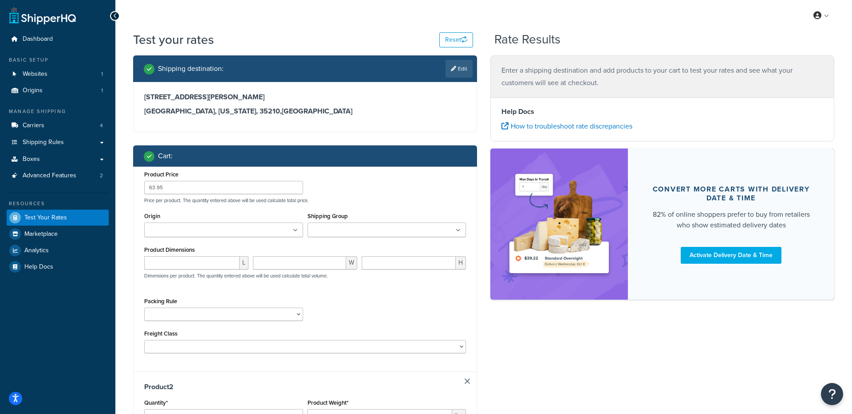
type input "7"
type input "385.5"
type input "2"
type input "12"
type input "285"
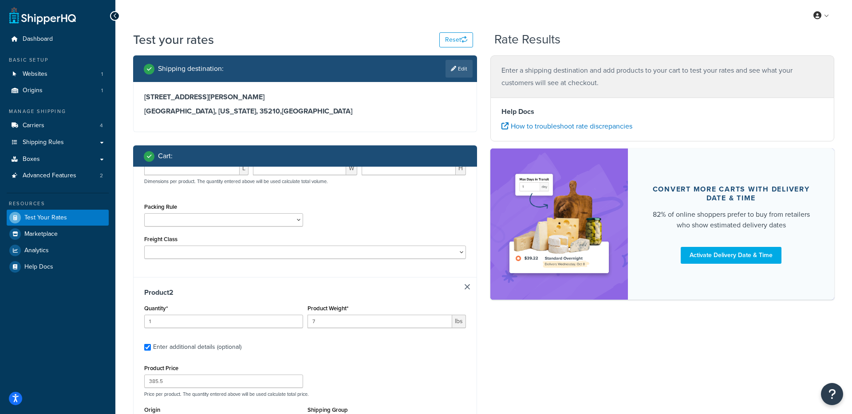
scroll to position [266, 0]
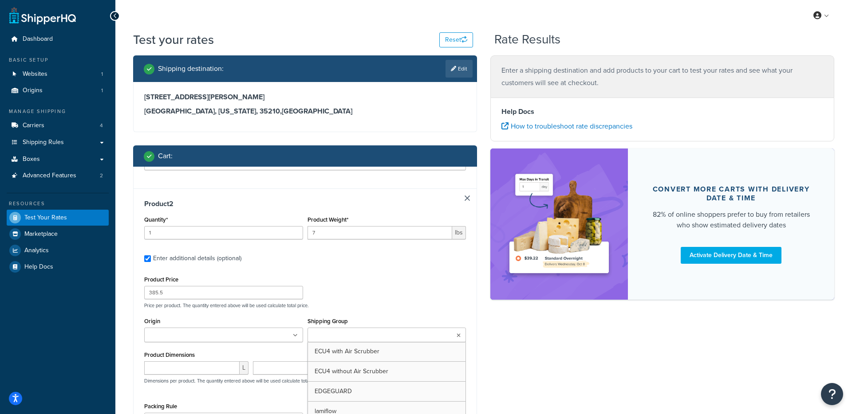
type input "44"
type input "1095"
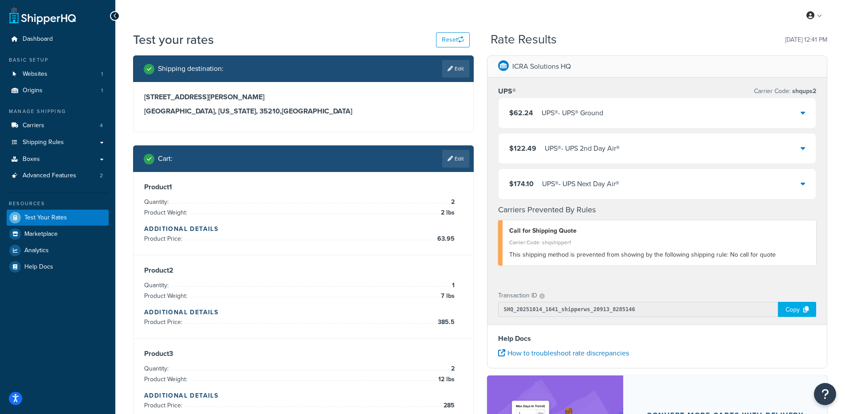
click at [641, 110] on div "$62.24 UPS® - UPS® Ground" at bounding box center [658, 113] width 318 height 30
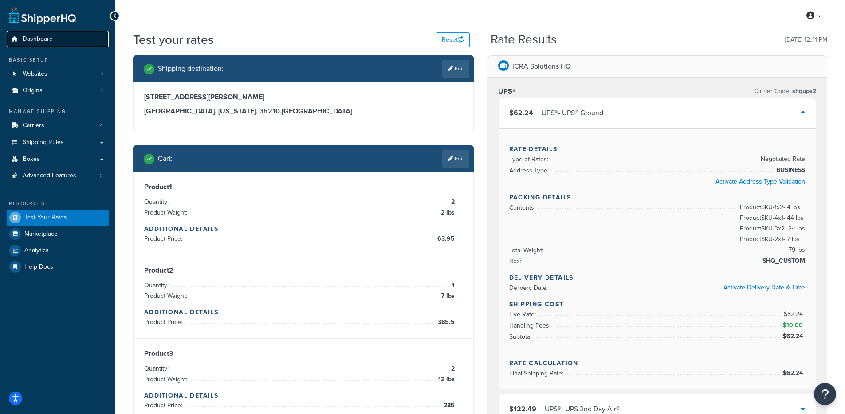
click at [44, 35] on span "Dashboard" at bounding box center [38, 39] width 30 height 8
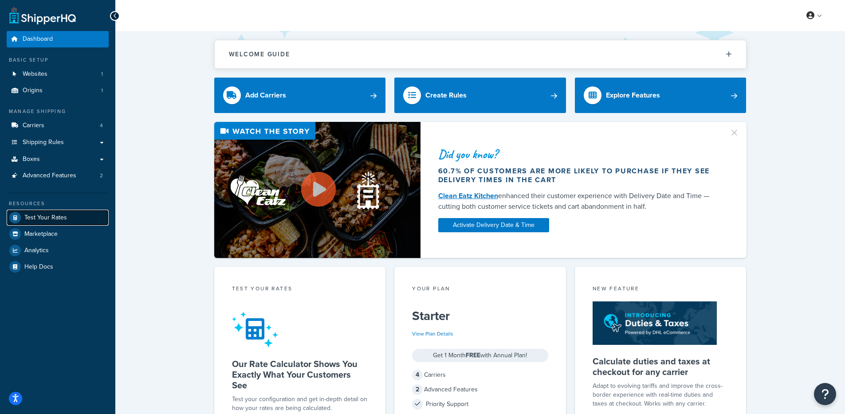
click at [46, 215] on span "Test Your Rates" at bounding box center [45, 218] width 43 height 8
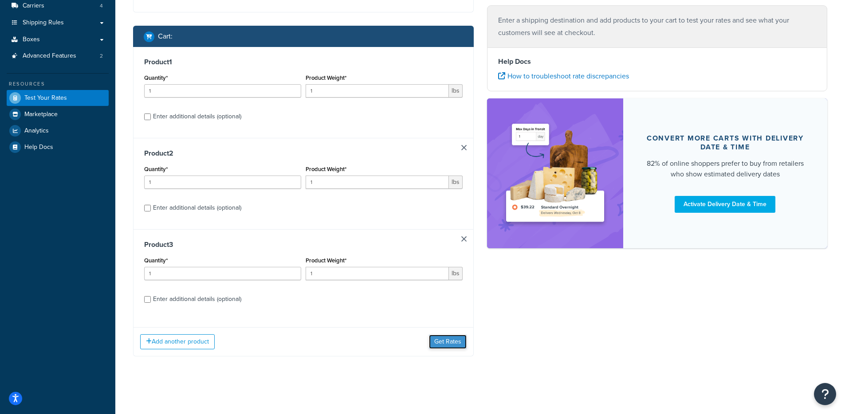
click at [447, 340] on button "Get Rates" at bounding box center [448, 342] width 38 height 14
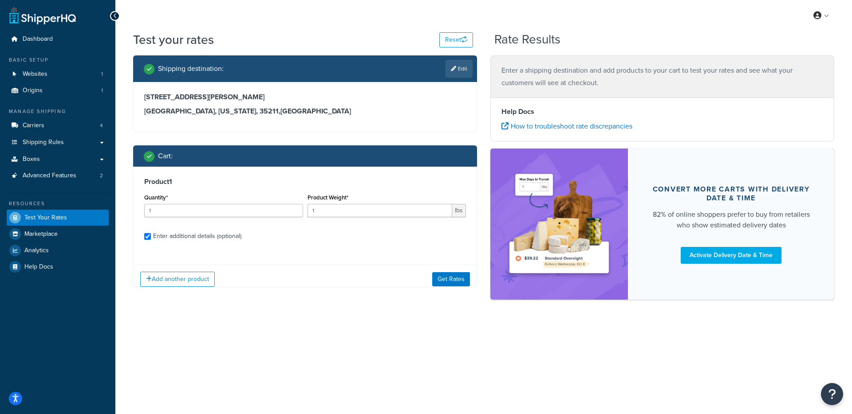
checkbox input "true"
type input "44"
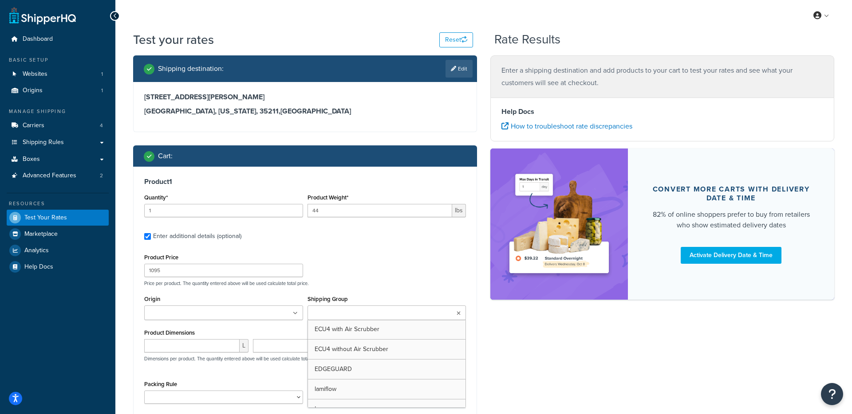
type input "2"
type input "63.95"
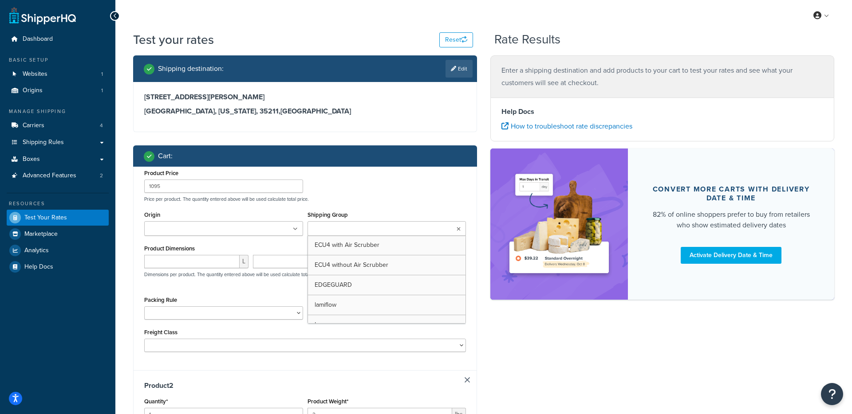
scroll to position [179, 0]
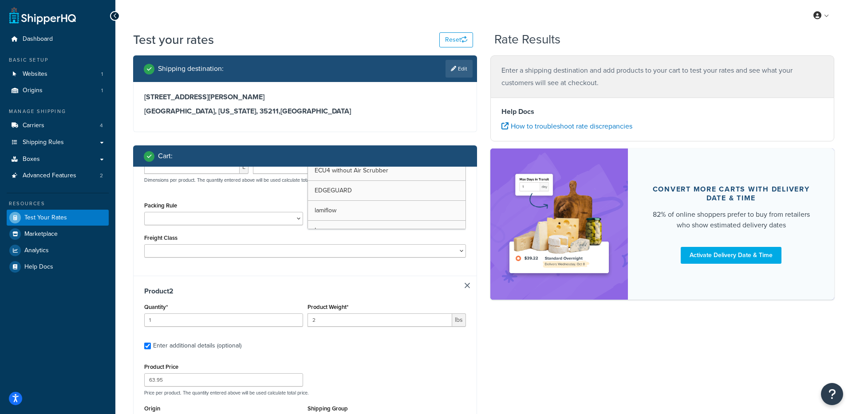
type input "12"
type input "285"
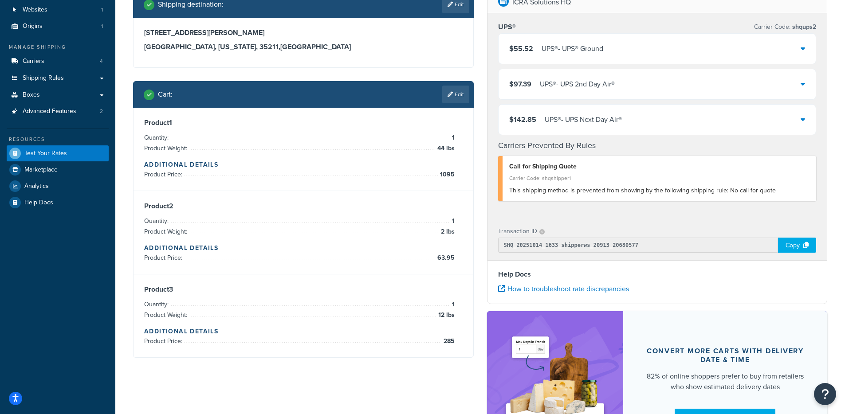
scroll to position [66, 0]
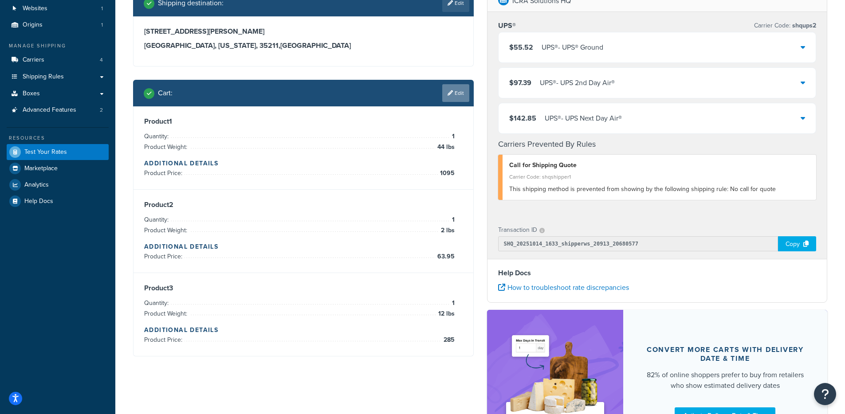
click at [461, 91] on link "Edit" at bounding box center [455, 93] width 27 height 18
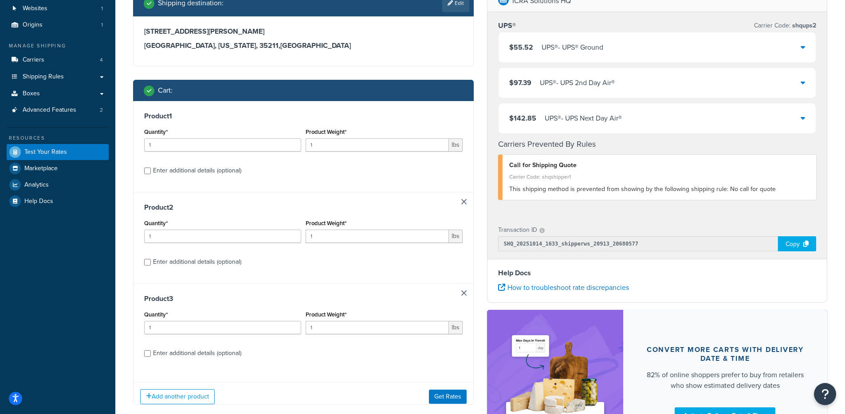
scroll to position [0, 0]
click at [149, 170] on input "Enter additional details (optional)" at bounding box center [147, 171] width 7 height 7
checkbox input "true"
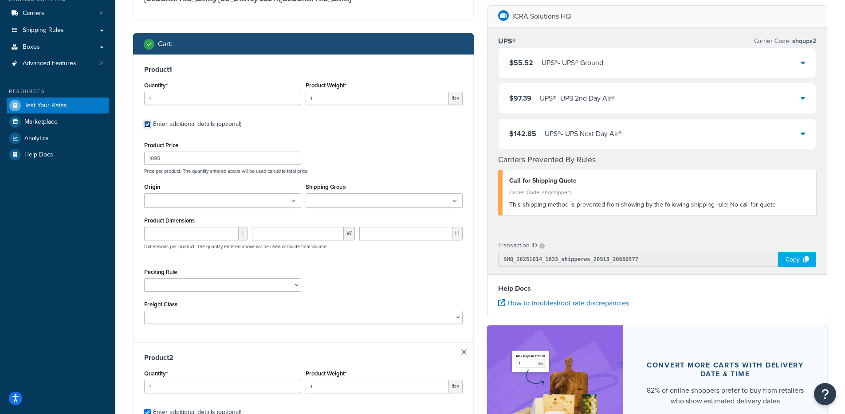
scroll to position [113, 0]
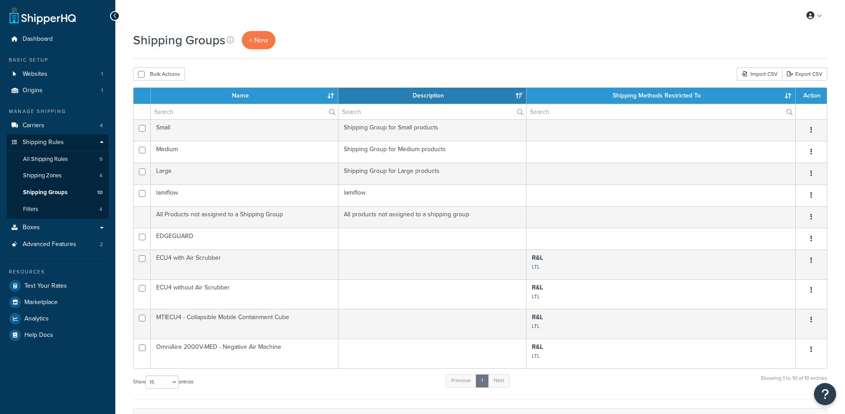
select select "15"
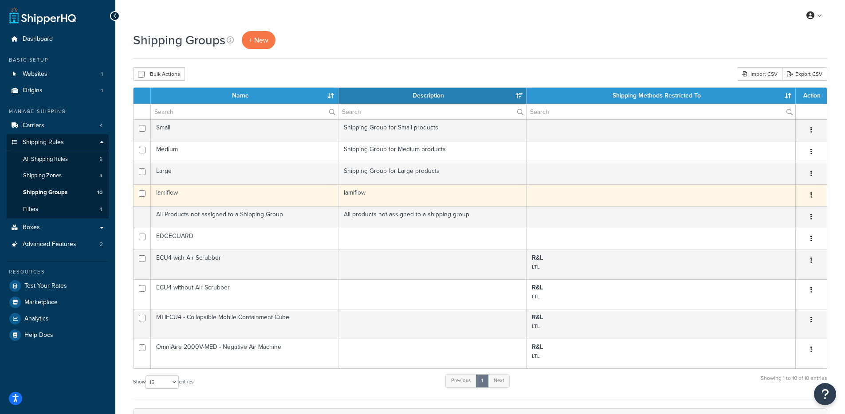
click at [275, 200] on td "lamiflow" at bounding box center [245, 196] width 188 height 22
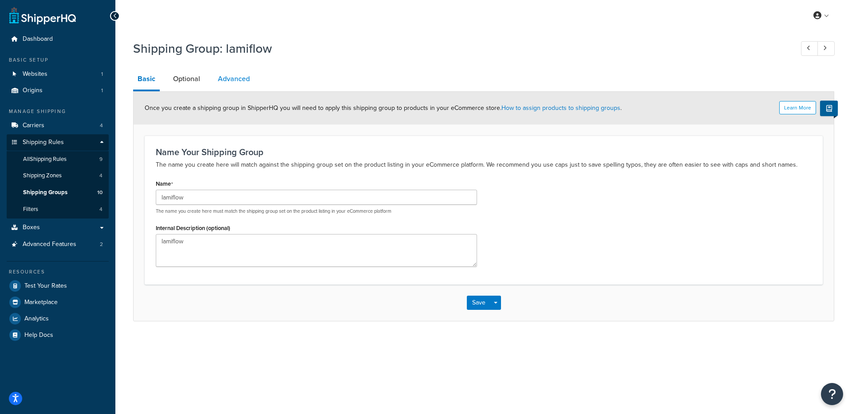
click at [225, 82] on link "Advanced" at bounding box center [233, 78] width 41 height 21
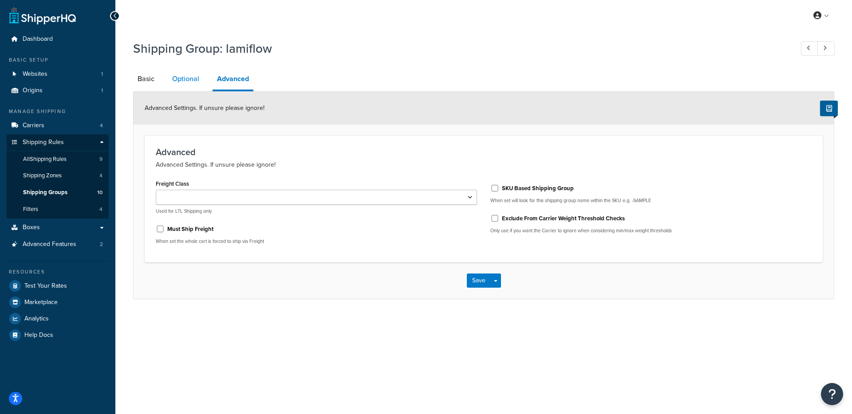
click at [196, 83] on link "Optional" at bounding box center [186, 78] width 36 height 21
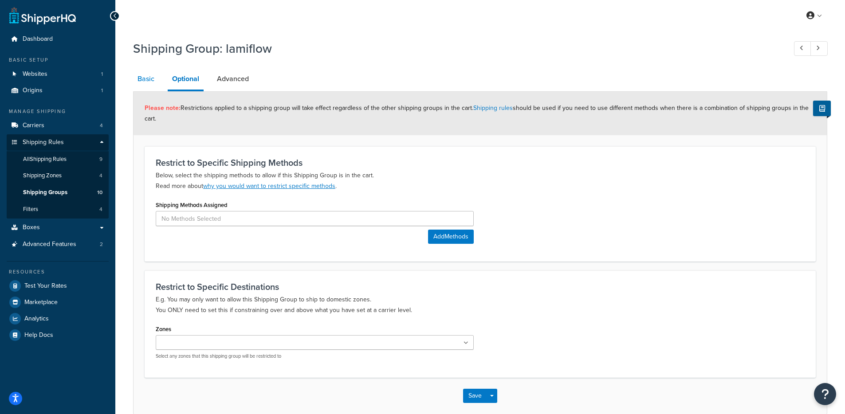
click at [158, 86] on link "Basic" at bounding box center [146, 78] width 26 height 21
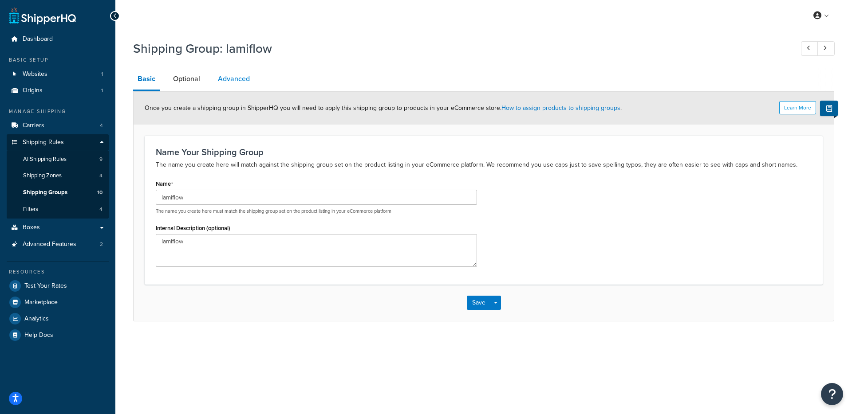
click at [218, 76] on link "Advanced" at bounding box center [233, 78] width 41 height 21
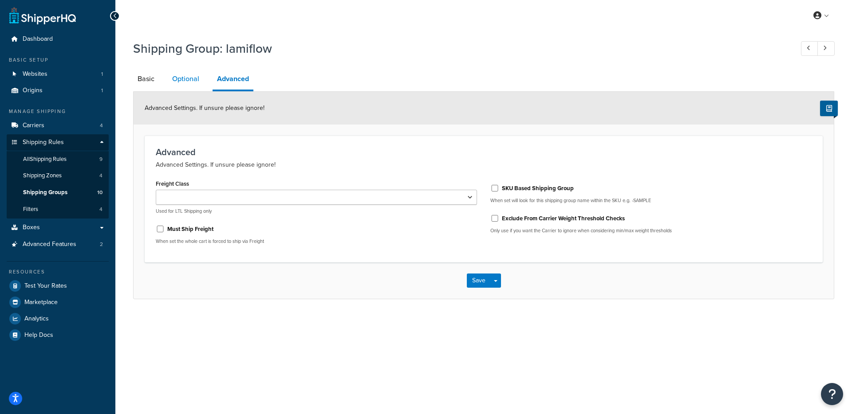
click at [191, 83] on link "Optional" at bounding box center [186, 78] width 36 height 21
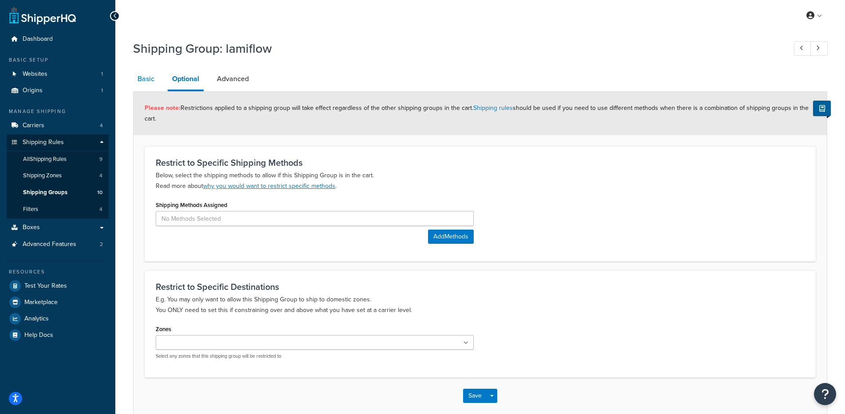
click at [155, 83] on link "Basic" at bounding box center [146, 78] width 26 height 21
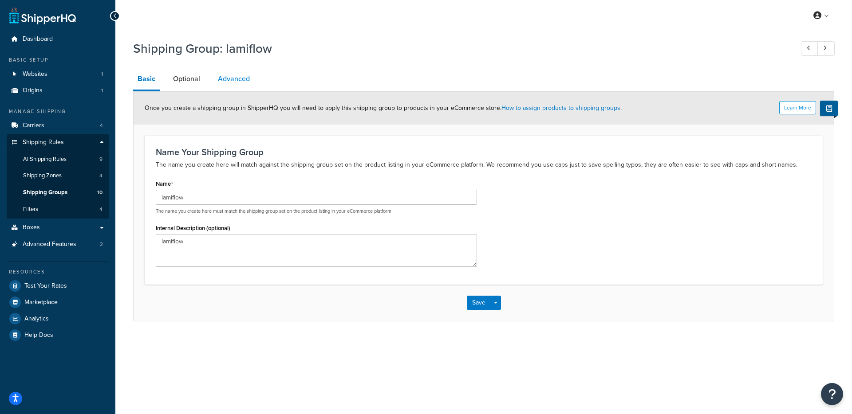
click at [220, 82] on link "Advanced" at bounding box center [233, 78] width 41 height 21
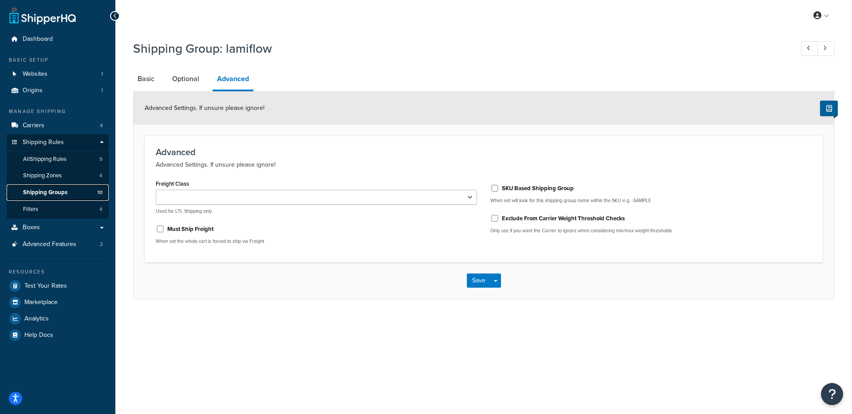
click at [64, 194] on span "Shipping Groups" at bounding box center [45, 193] width 44 height 8
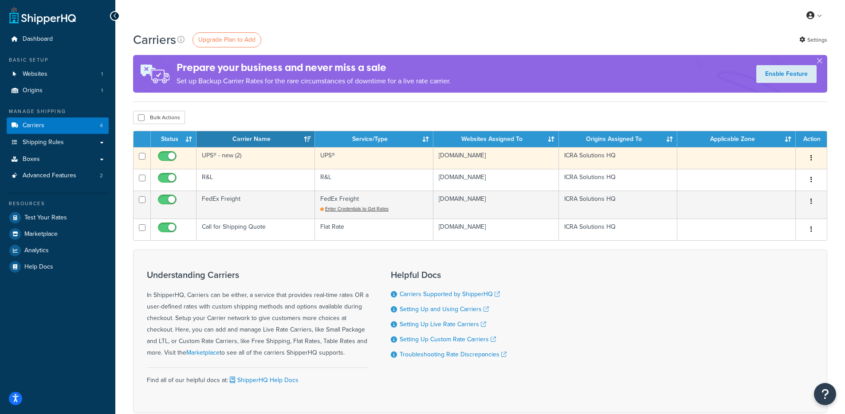
click at [251, 153] on td "UPS® - new (2)" at bounding box center [256, 158] width 118 height 22
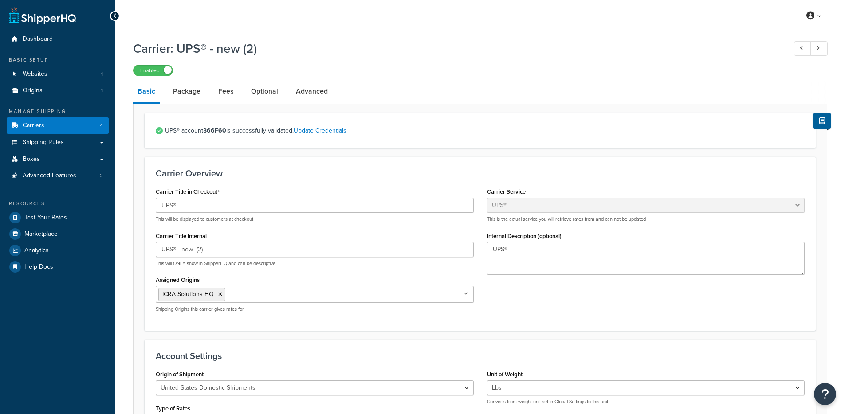
select select "ups"
click at [225, 91] on link "Fees" at bounding box center [226, 91] width 24 height 21
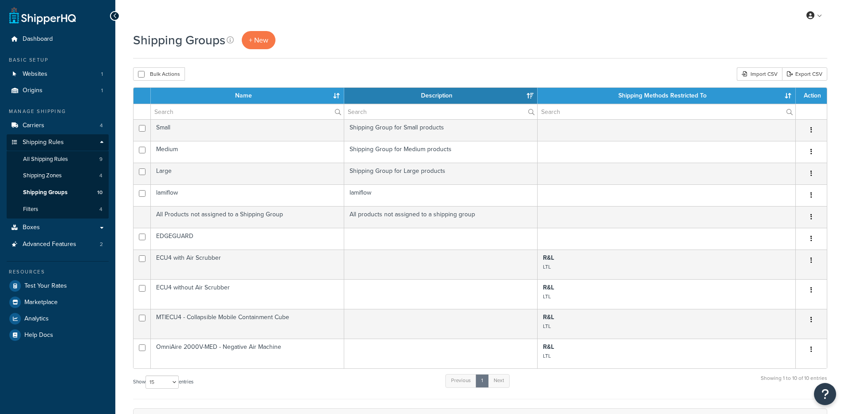
select select "15"
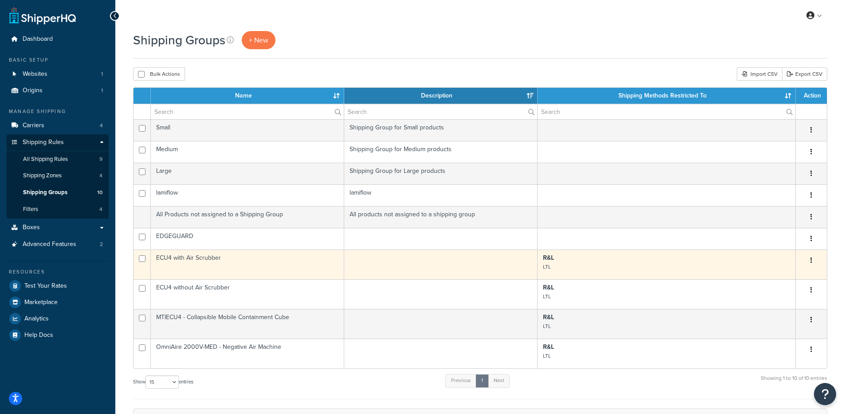
click at [340, 271] on td "ECU4 with Air Scrubber" at bounding box center [247, 265] width 193 height 30
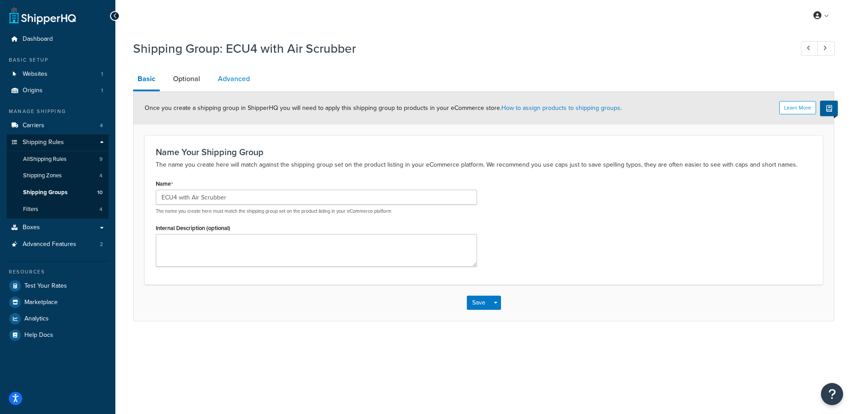
click at [247, 79] on link "Advanced" at bounding box center [233, 78] width 41 height 21
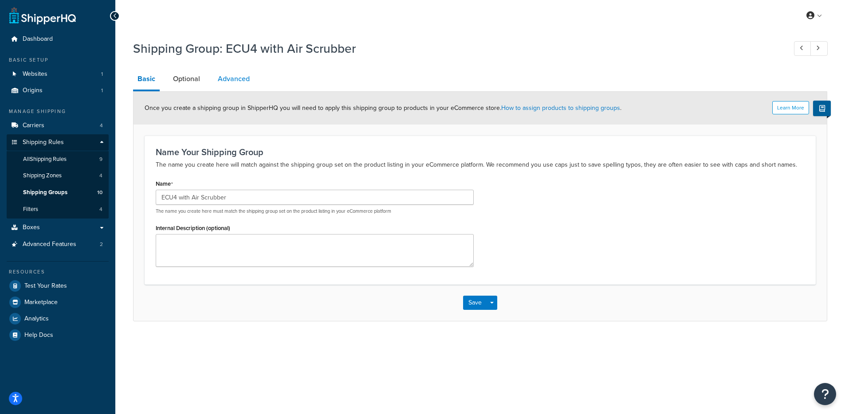
select select "125"
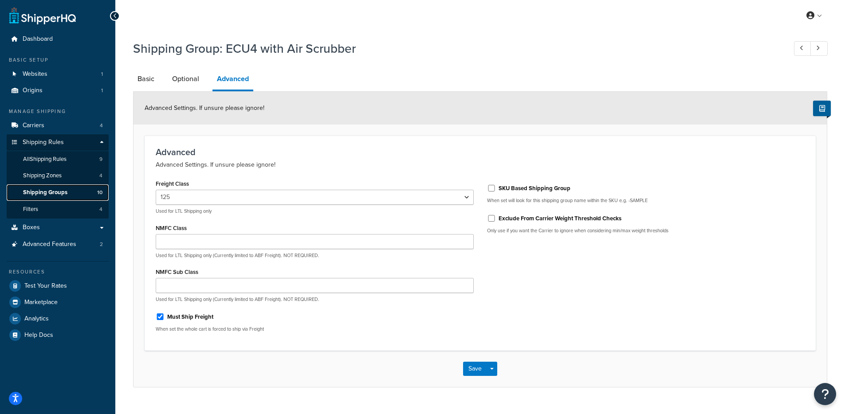
click at [63, 194] on span "Shipping Groups" at bounding box center [45, 193] width 44 height 8
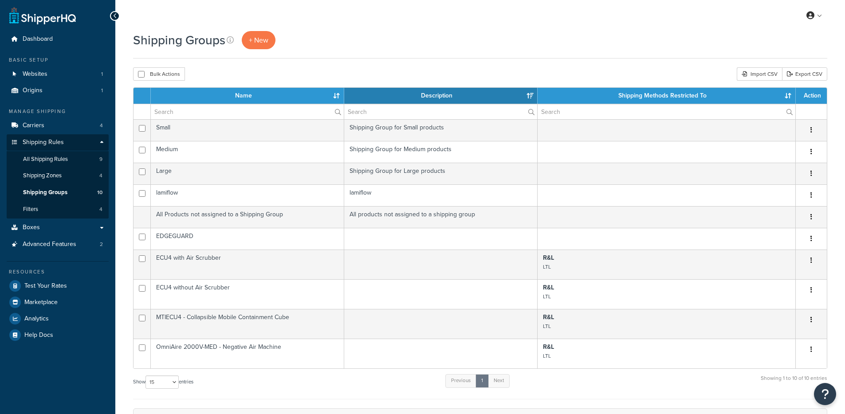
select select "15"
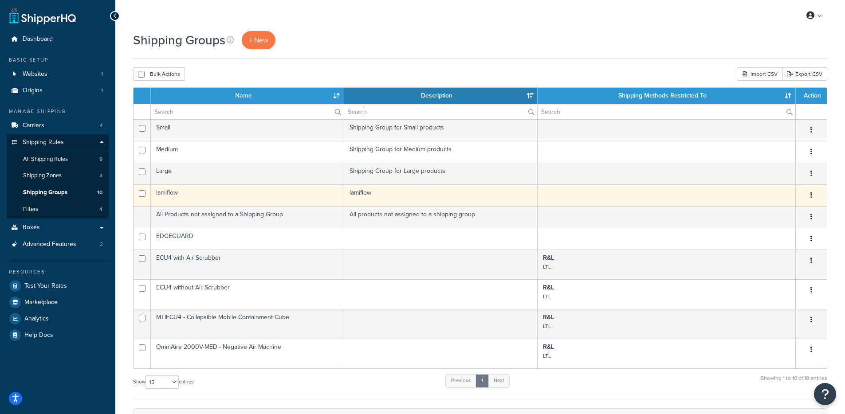
click at [252, 189] on td "lamiflow" at bounding box center [247, 196] width 193 height 22
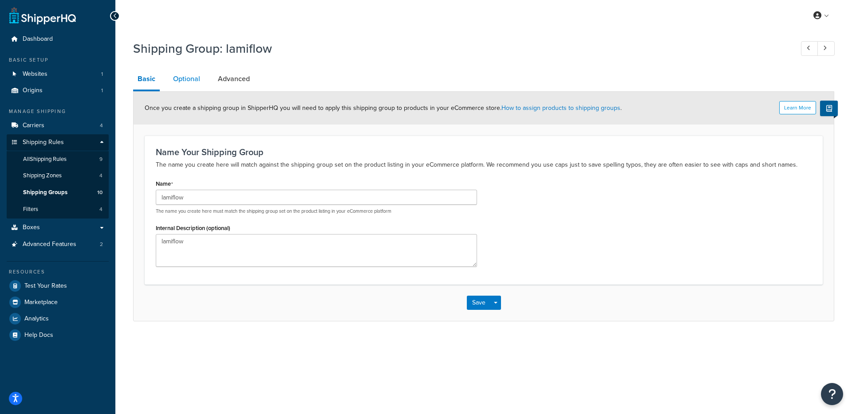
click at [196, 79] on link "Optional" at bounding box center [187, 78] width 36 height 21
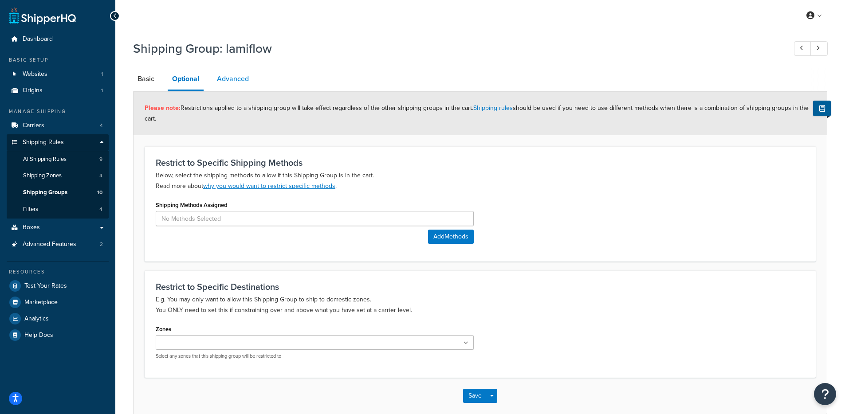
click at [244, 78] on link "Advanced" at bounding box center [232, 78] width 41 height 21
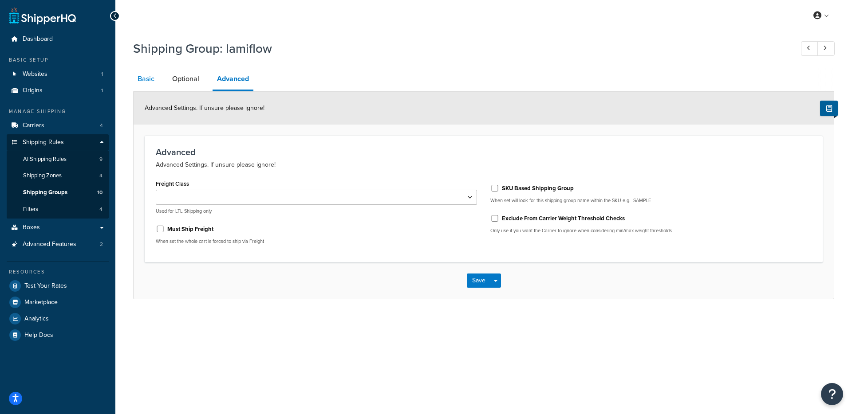
click at [152, 86] on link "Basic" at bounding box center [146, 78] width 26 height 21
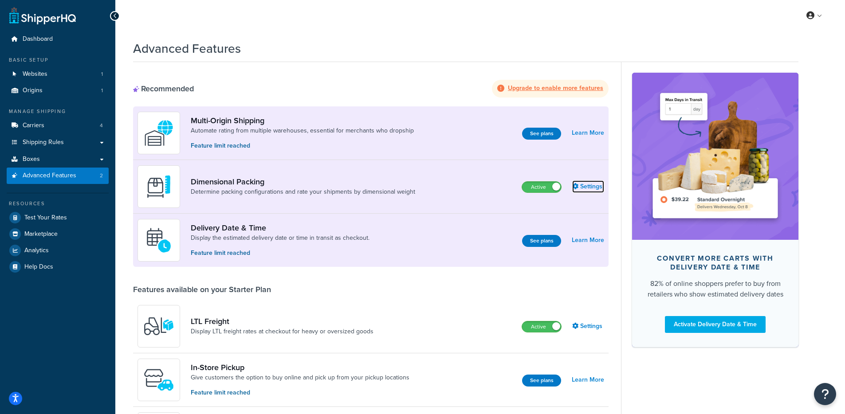
click at [596, 183] on link "Settings" at bounding box center [588, 187] width 32 height 12
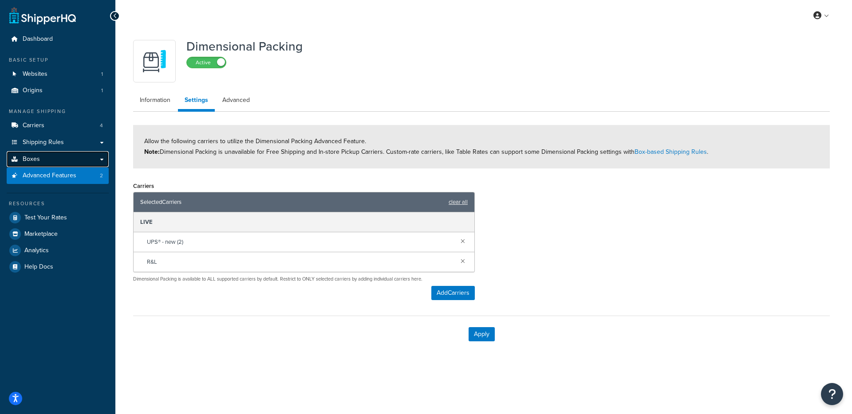
click at [62, 166] on link "Boxes" at bounding box center [58, 159] width 102 height 16
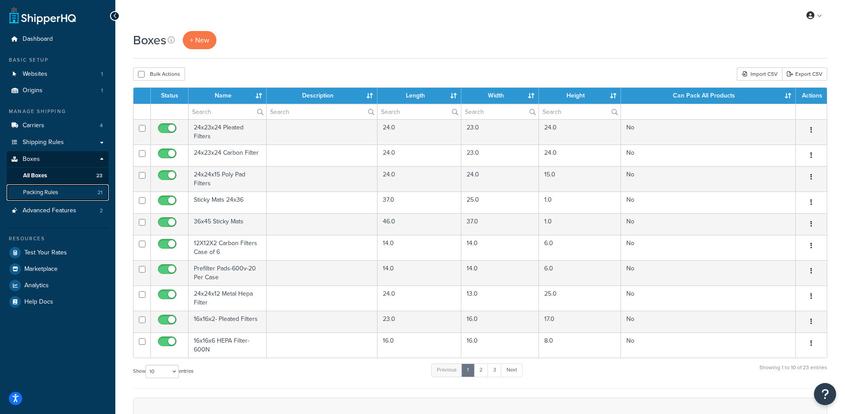
click at [70, 193] on link "Packing Rules 21" at bounding box center [58, 193] width 102 height 16
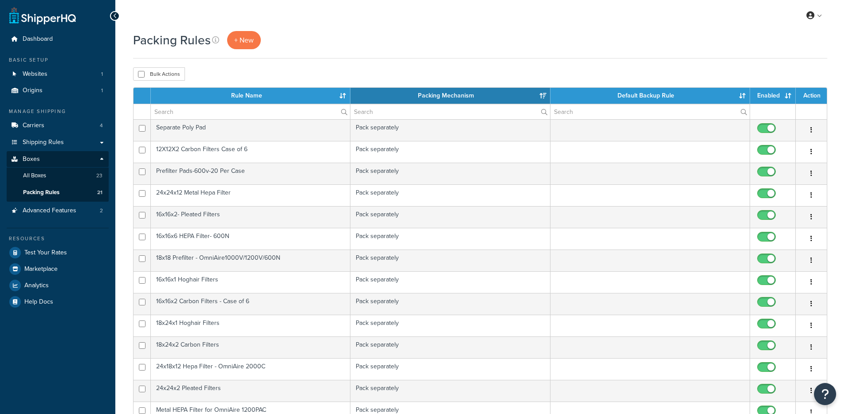
select select "15"
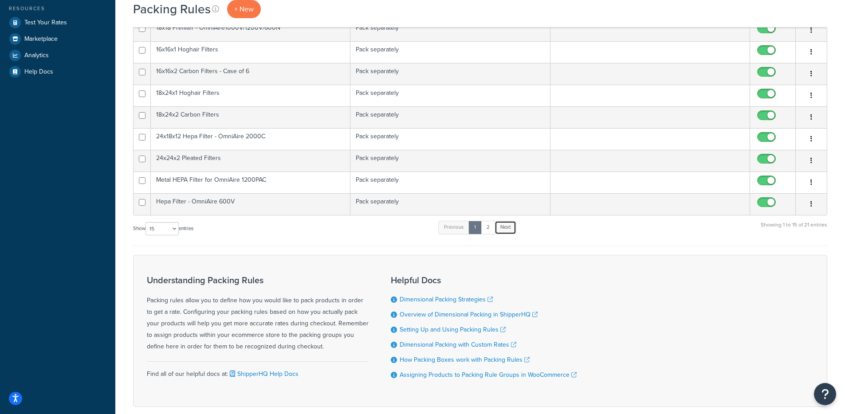
click at [512, 232] on link "Next" at bounding box center [506, 227] width 22 height 13
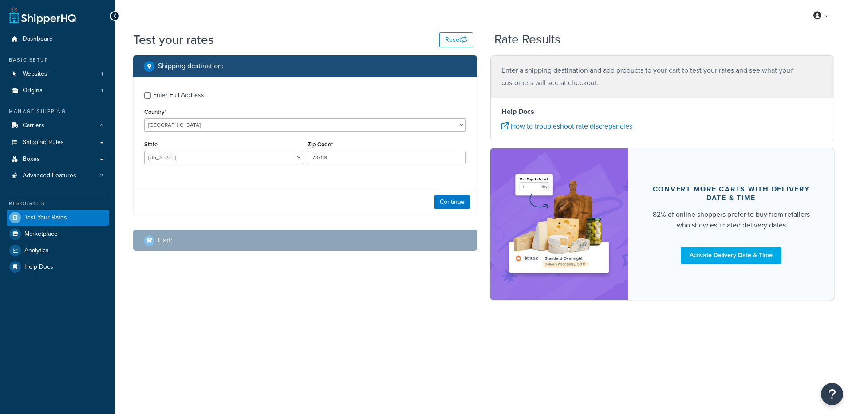
select select "[GEOGRAPHIC_DATA]"
click at [154, 89] on div "Enter Full Address" at bounding box center [178, 95] width 51 height 12
click at [151, 92] on input "Enter Full Address" at bounding box center [147, 95] width 7 height 7
checkbox input "true"
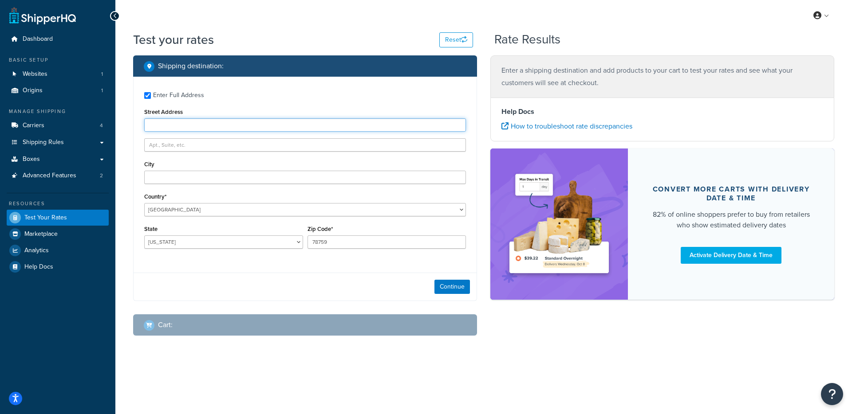
click at [174, 129] on input "Street Address" at bounding box center [305, 124] width 322 height 13
type input "2"
click at [200, 245] on select "[US_STATE] [US_STATE] [US_STATE] [US_STATE] [US_STATE] Armed Forces Americas Ar…" at bounding box center [223, 242] width 159 height 13
select select "AL"
click at [144, 236] on select "[US_STATE] [US_STATE] [US_STATE] [US_STATE] [US_STATE] Armed Forces Americas Ar…" at bounding box center [223, 242] width 159 height 13
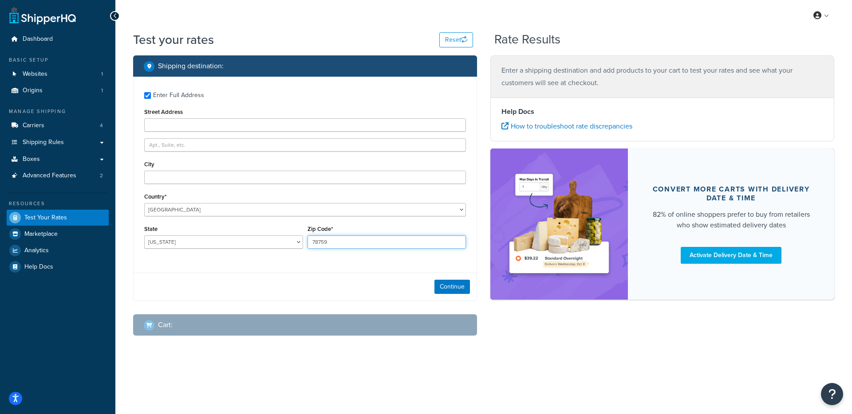
click at [347, 245] on input "78759" at bounding box center [386, 242] width 159 height 13
click at [187, 169] on div "City" at bounding box center [305, 171] width 322 height 26
click at [187, 170] on div "City" at bounding box center [305, 171] width 322 height 26
click at [186, 178] on input "City" at bounding box center [305, 177] width 322 height 13
type input "[GEOGRAPHIC_DATA]"
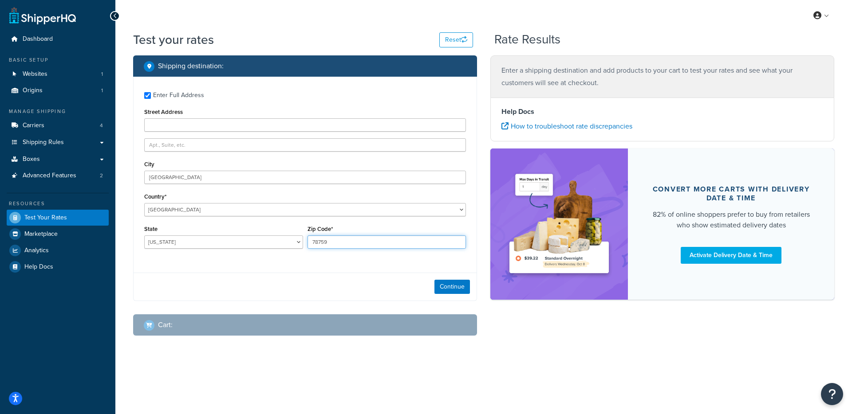
click at [353, 241] on input "78759" at bounding box center [386, 242] width 159 height 13
type input "35210"
click at [466, 291] on button "Continue" at bounding box center [451, 287] width 35 height 14
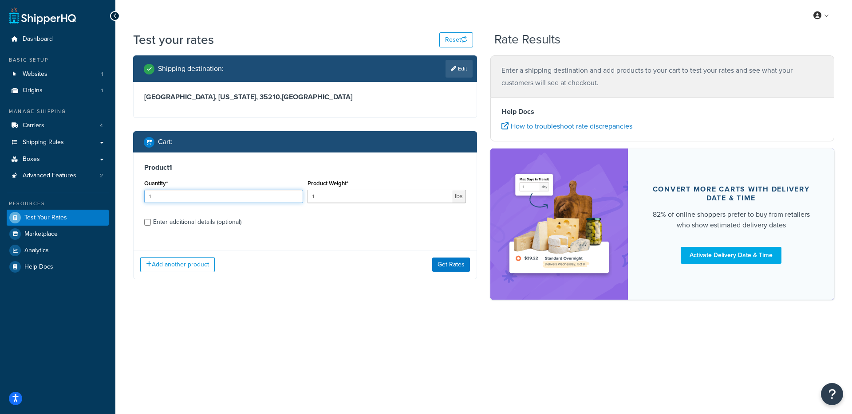
click at [225, 195] on input "1" at bounding box center [223, 196] width 159 height 13
type input "12"
click at [363, 204] on div "Product Weight* 1 lbs" at bounding box center [386, 193] width 163 height 32
click at [364, 200] on input "1" at bounding box center [379, 196] width 145 height 13
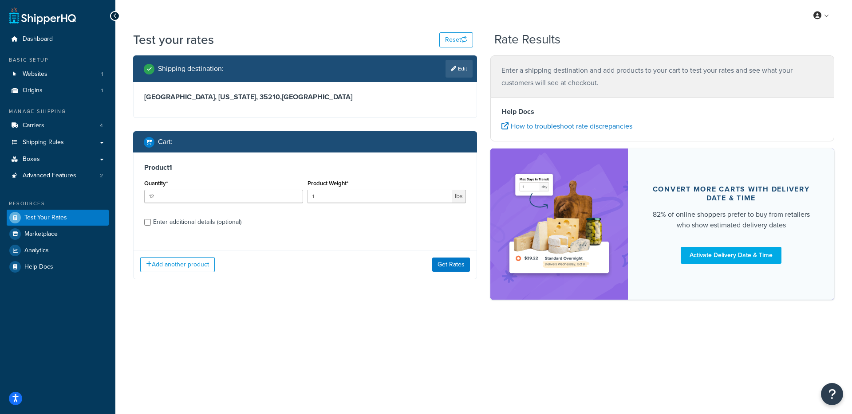
click at [197, 224] on div "Enter additional details (optional)" at bounding box center [197, 222] width 88 height 12
click at [151, 224] on input "Enter additional details (optional)" at bounding box center [147, 222] width 7 height 7
checkbox input "true"
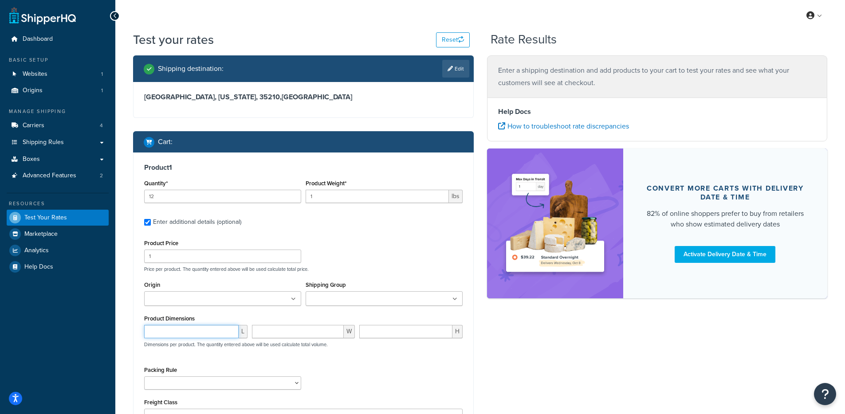
click at [208, 331] on input "number" at bounding box center [191, 331] width 94 height 13
type input "59"
click at [290, 334] on input "number" at bounding box center [298, 331] width 92 height 13
type input "5"
click at [395, 327] on input "number" at bounding box center [405, 331] width 93 height 13
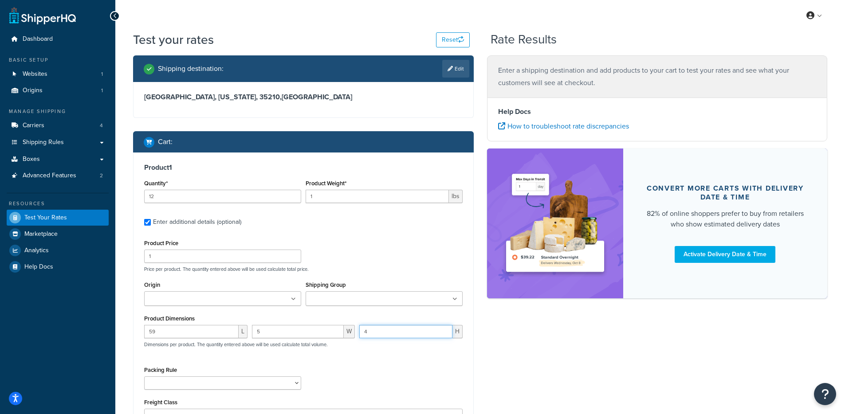
type input "4"
click at [400, 355] on div "59 L 5 W 4 H Dimensions per product. The quantity entered above will be used ca…" at bounding box center [303, 341] width 323 height 32
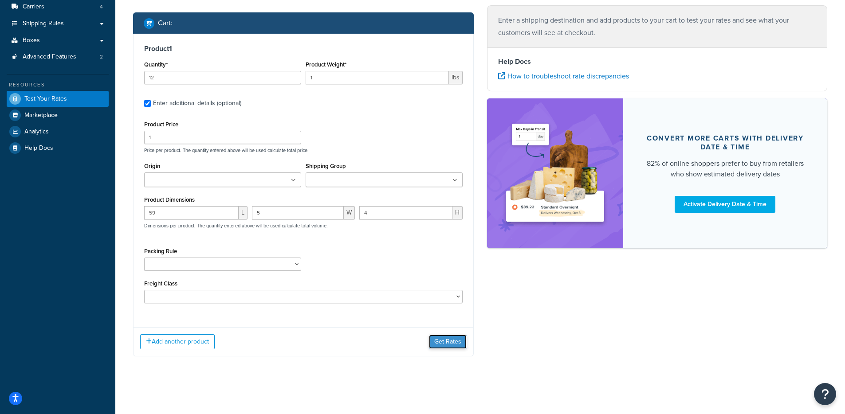
click at [457, 339] on button "Get Rates" at bounding box center [448, 342] width 38 height 14
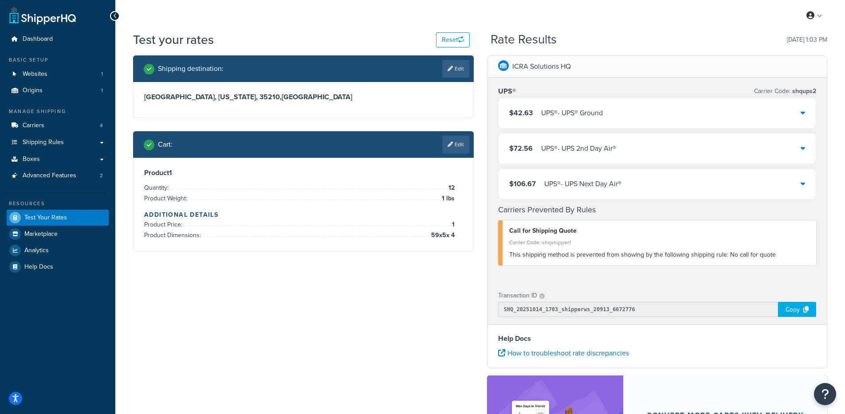
click at [629, 115] on div "$42.63 UPS® - UPS® Ground" at bounding box center [658, 113] width 318 height 30
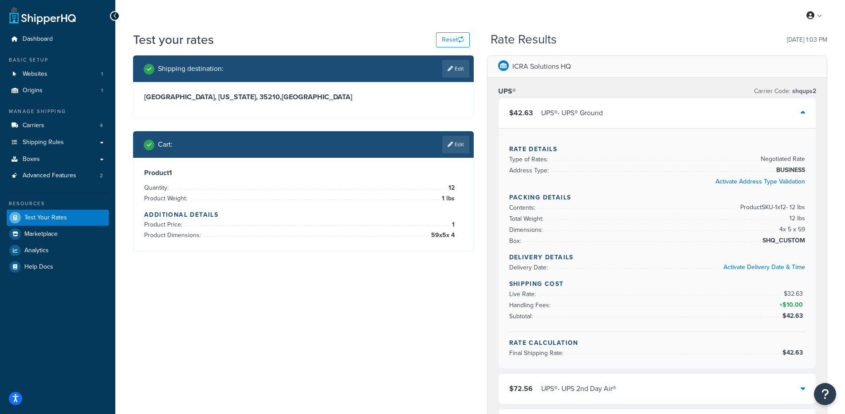
click at [776, 238] on span "SHQ_CUSTOM" at bounding box center [782, 241] width 45 height 11
